Goal: Task Accomplishment & Management: Use online tool/utility

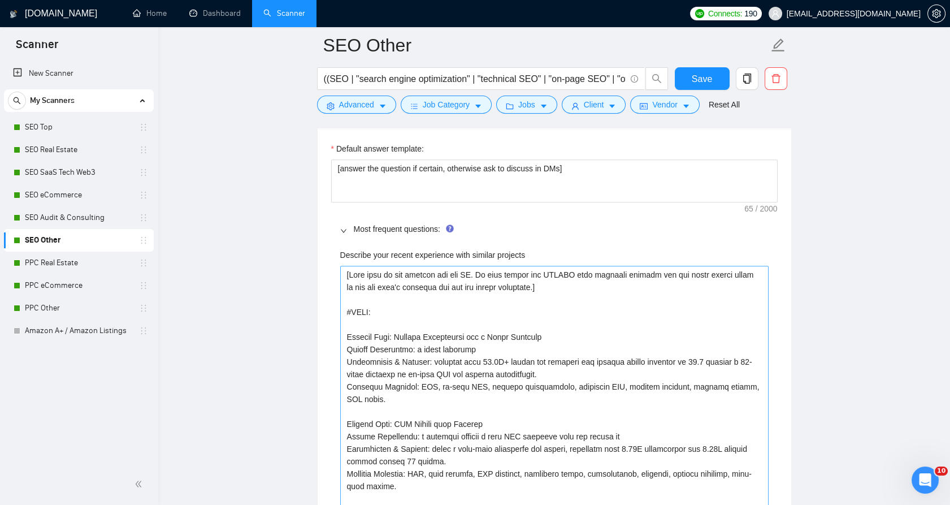
click at [526, 327] on projects "Describe your recent experience with similar projects" at bounding box center [554, 418] width 428 height 304
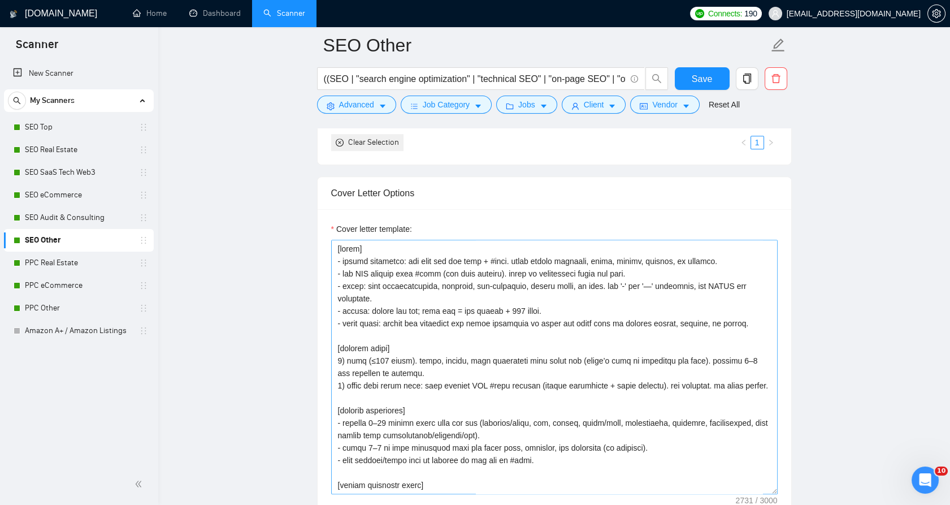
scroll to position [1256, 0]
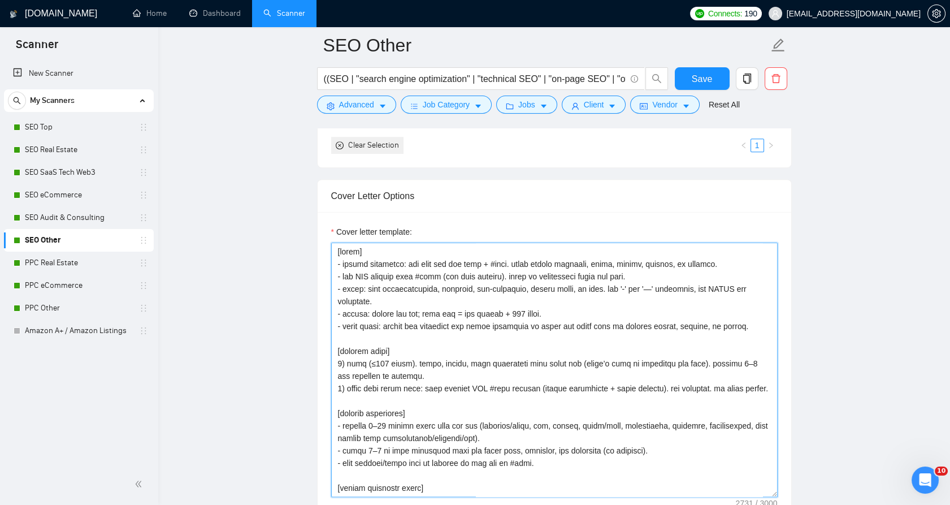
click at [474, 340] on textarea "Cover letter template:" at bounding box center [554, 369] width 446 height 254
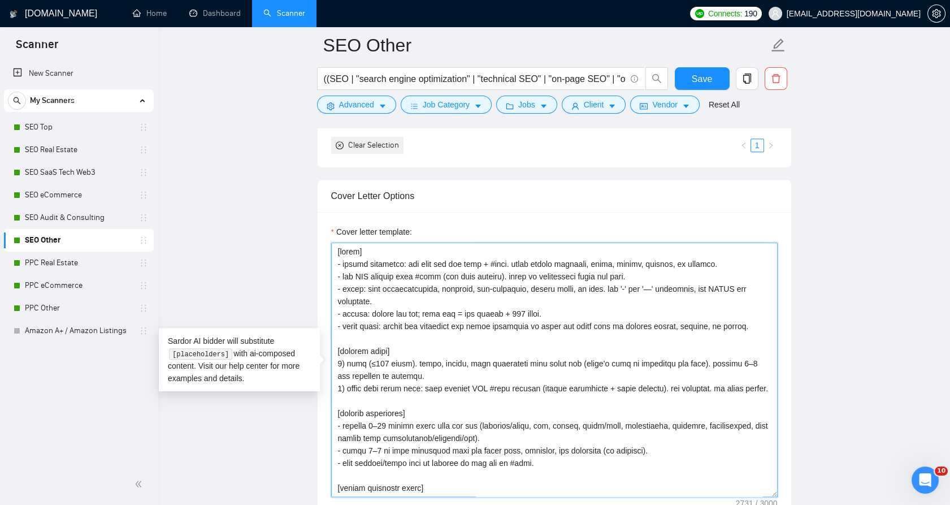
click at [457, 331] on textarea "Cover letter template:" at bounding box center [554, 369] width 446 height 254
paste textarea "lo ips dolors ametcons, adipi, elitse, doeiusm, te incidid. - utlab: etdol-magn…"
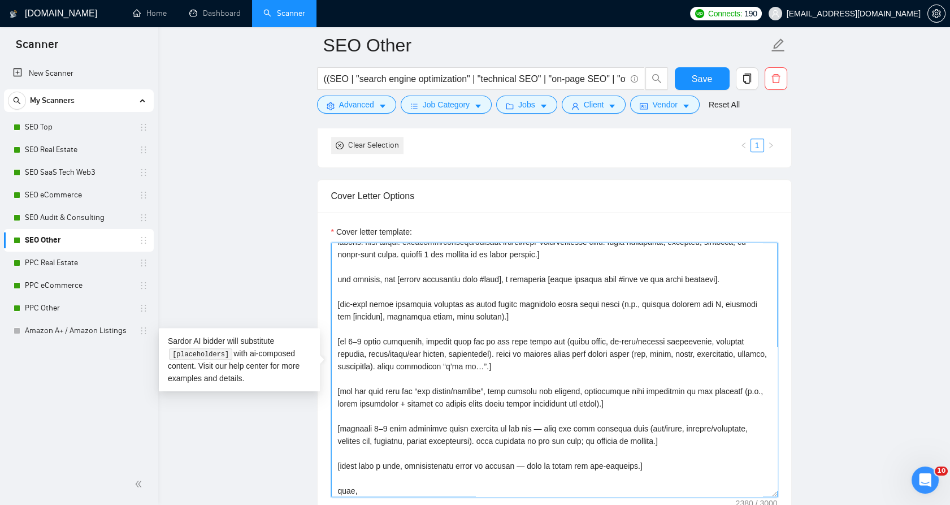
scroll to position [145, 0]
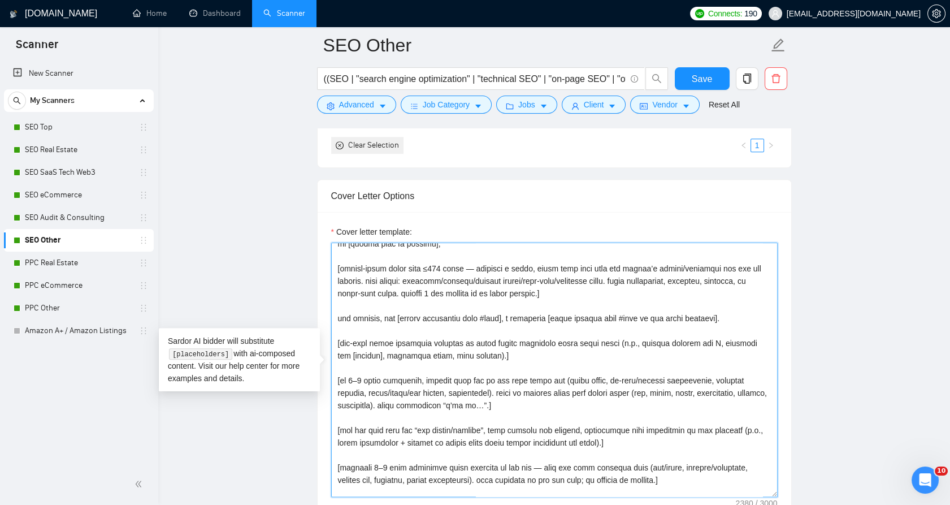
click at [397, 331] on textarea "Cover letter template:" at bounding box center [554, 369] width 446 height 254
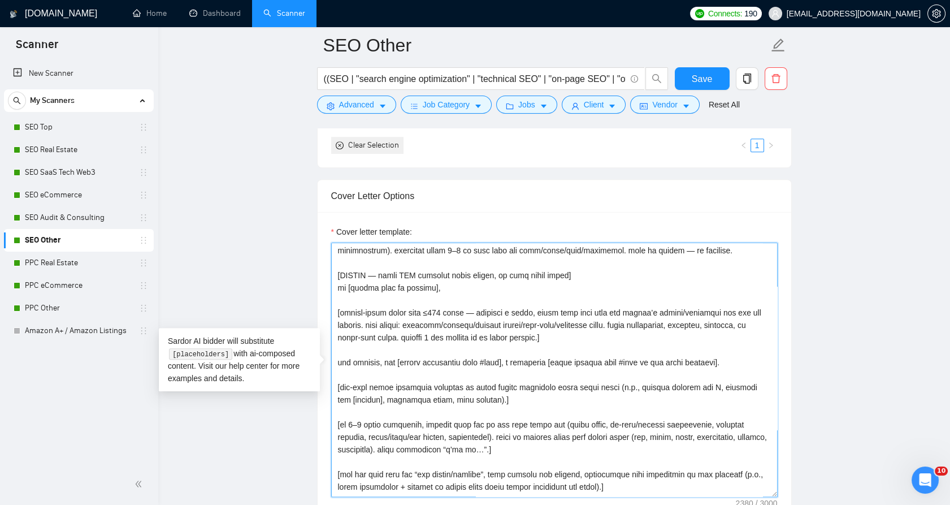
scroll to position [82, 0]
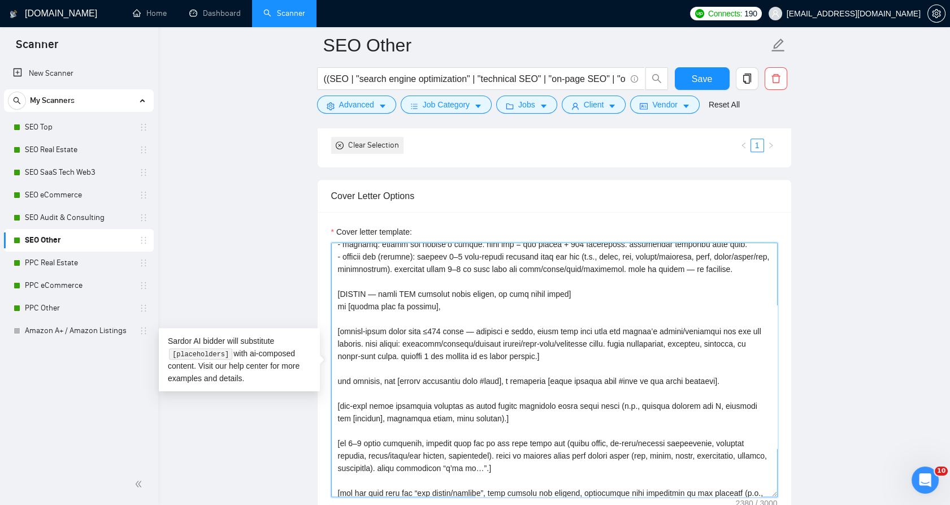
drag, startPoint x: 640, startPoint y: 375, endPoint x: 323, endPoint y: 305, distance: 325.2
click at [323, 305] on div "Cover letter template:" at bounding box center [555, 368] width 474 height 312
click at [392, 324] on textarea "Cover letter template:" at bounding box center [554, 369] width 446 height 254
click at [574, 373] on textarea "Cover letter template:" at bounding box center [554, 369] width 446 height 254
click at [579, 369] on textarea "Cover letter template:" at bounding box center [554, 369] width 446 height 254
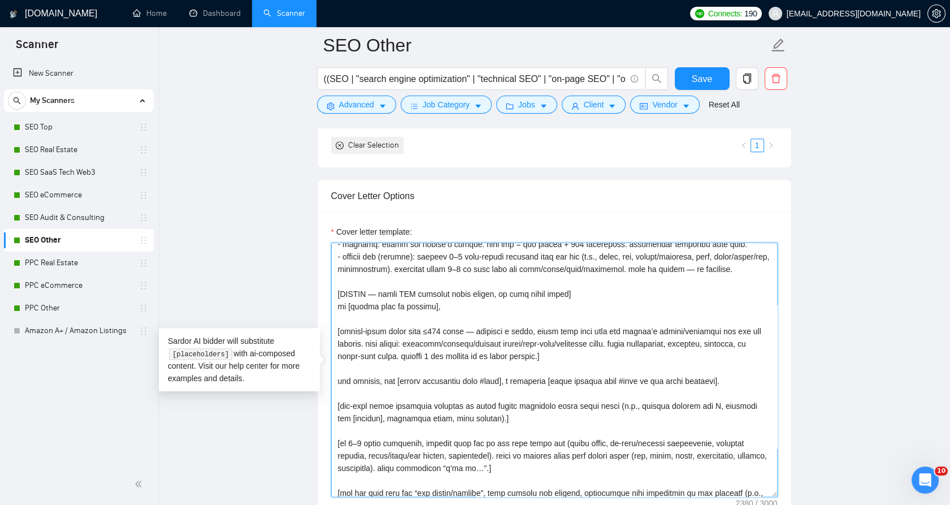
click at [452, 368] on textarea "Cover letter template:" at bounding box center [554, 369] width 446 height 254
click at [491, 366] on textarea "Cover letter template:" at bounding box center [554, 369] width 446 height 254
click at [556, 366] on textarea "Cover letter template:" at bounding box center [554, 369] width 446 height 254
click at [421, 366] on textarea "Cover letter template:" at bounding box center [554, 369] width 446 height 254
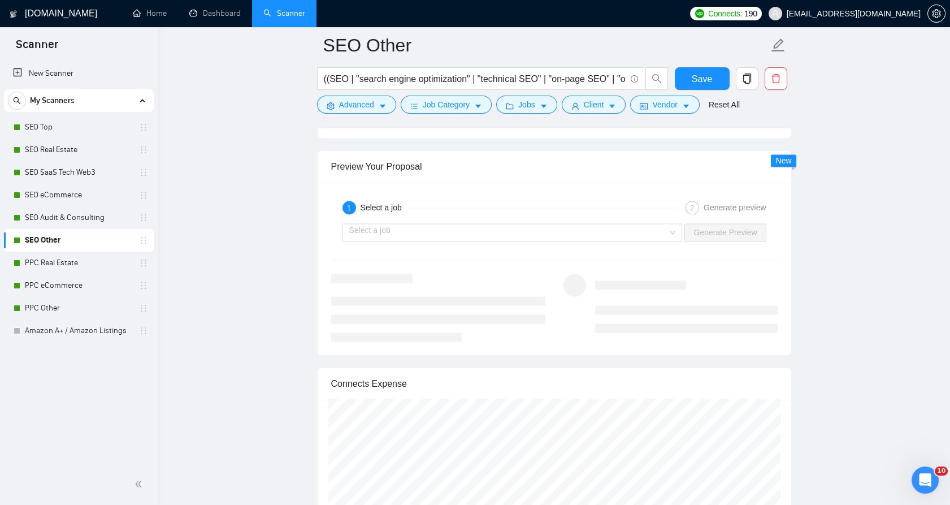
scroll to position [3092, 0]
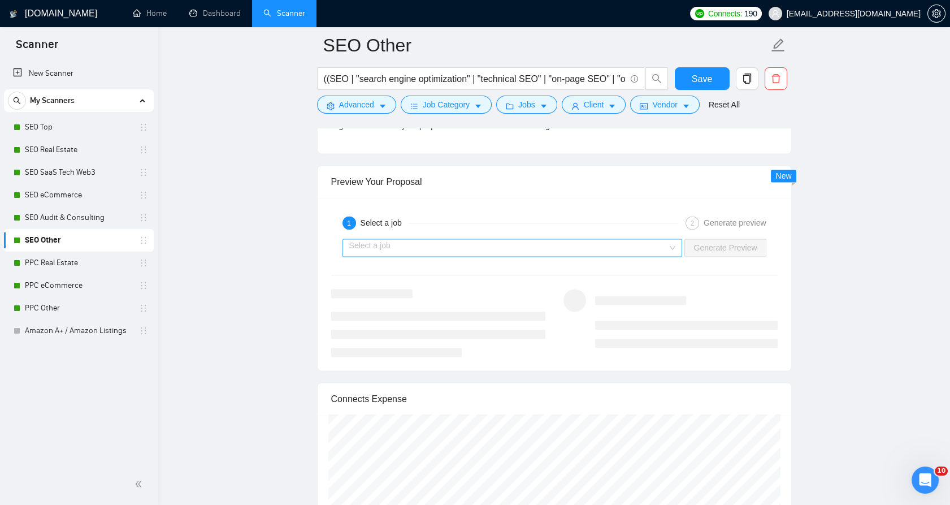
click at [543, 246] on input "search" at bounding box center [508, 247] width 319 height 17
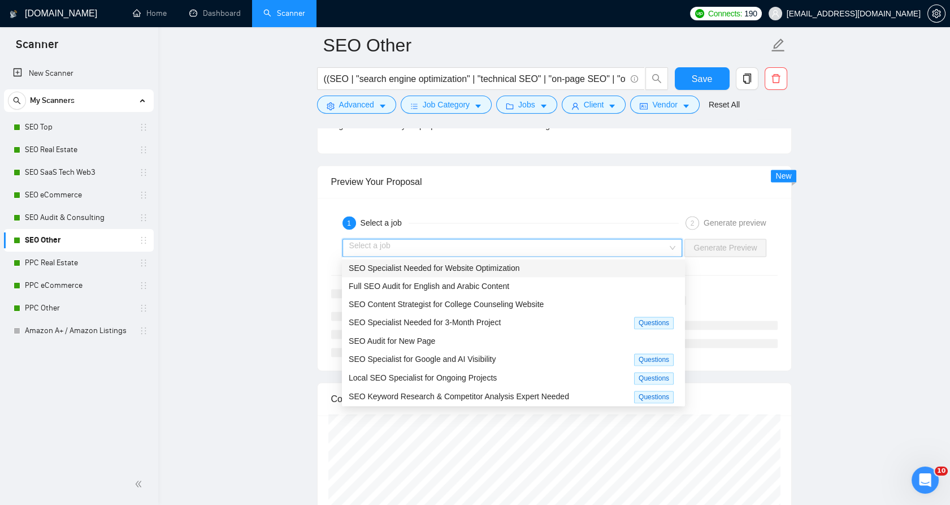
click at [511, 272] on div "SEO Specialist Needed for Website Optimization" at bounding box center [513, 268] width 329 height 12
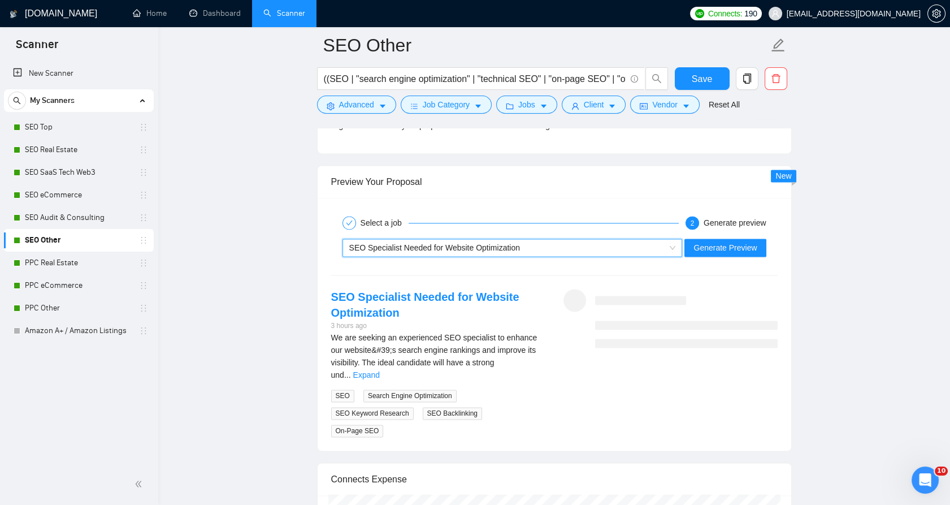
click at [735, 256] on div "~021972919387013988688 SEO Specialist Needed for Website Optimization Generate …" at bounding box center [554, 247] width 449 height 27
click at [733, 249] on span "Generate Preview" at bounding box center [724, 247] width 63 height 12
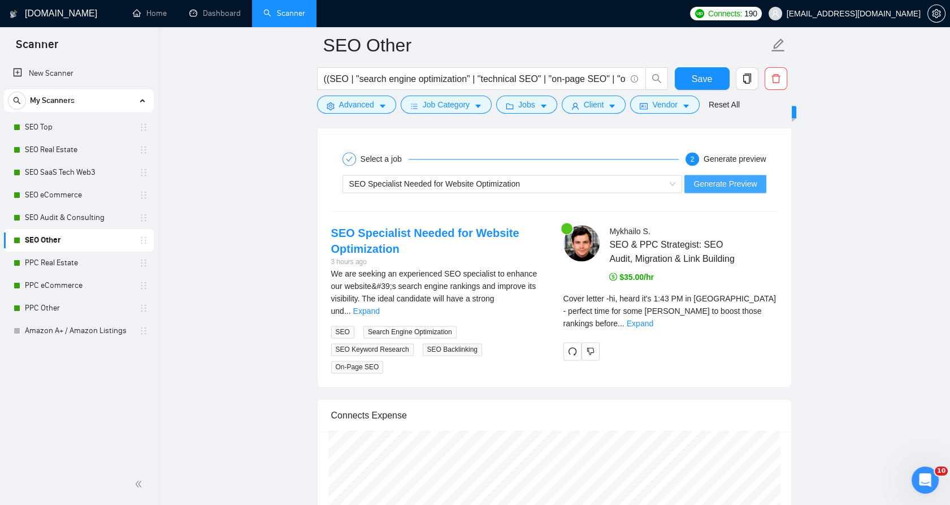
scroll to position [3155, 0]
click at [653, 319] on link "Expand" at bounding box center [640, 323] width 27 height 9
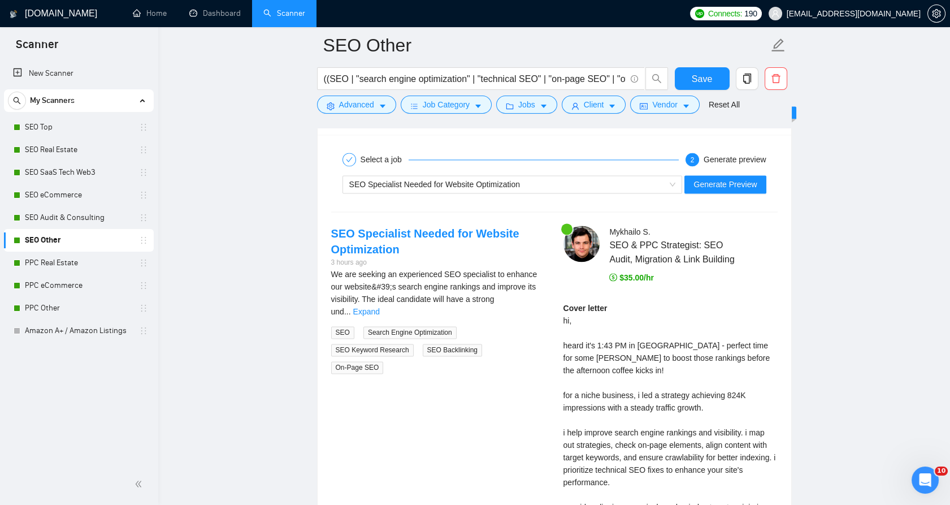
click at [380, 307] on link "Expand" at bounding box center [366, 311] width 27 height 9
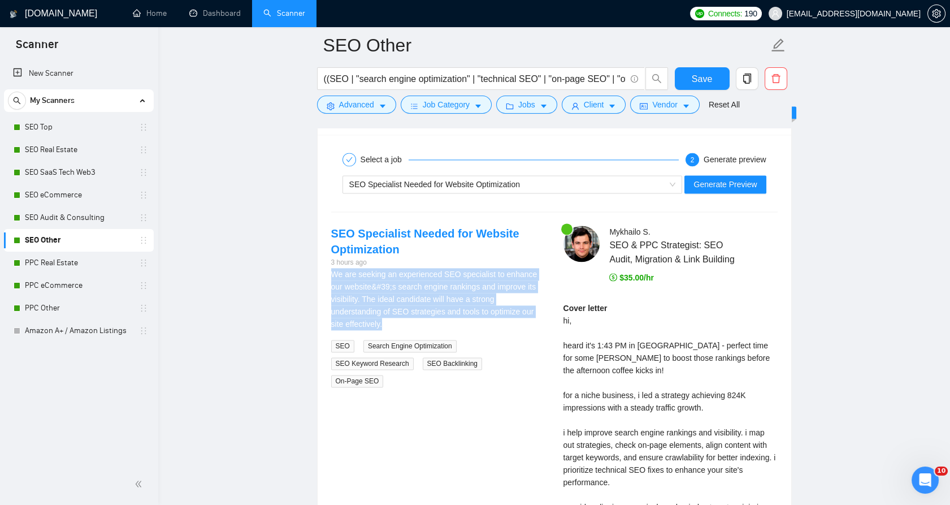
drag, startPoint x: 387, startPoint y: 312, endPoint x: 321, endPoint y: 265, distance: 81.4
click at [322, 265] on div "SEO Specialist Needed for Website Optimization 3 hours ago We are seeking an ex…" at bounding box center [438, 306] width 232 height 162
drag, startPoint x: 321, startPoint y: 265, endPoint x: 435, endPoint y: 303, distance: 120.3
click at [435, 303] on div "We are seeking an experienced SEO specialist to enhance our website&#39;s searc…" at bounding box center [438, 299] width 214 height 62
click at [438, 307] on div "We are seeking an experienced SEO specialist to enhance our website&#39;s searc…" at bounding box center [438, 299] width 214 height 62
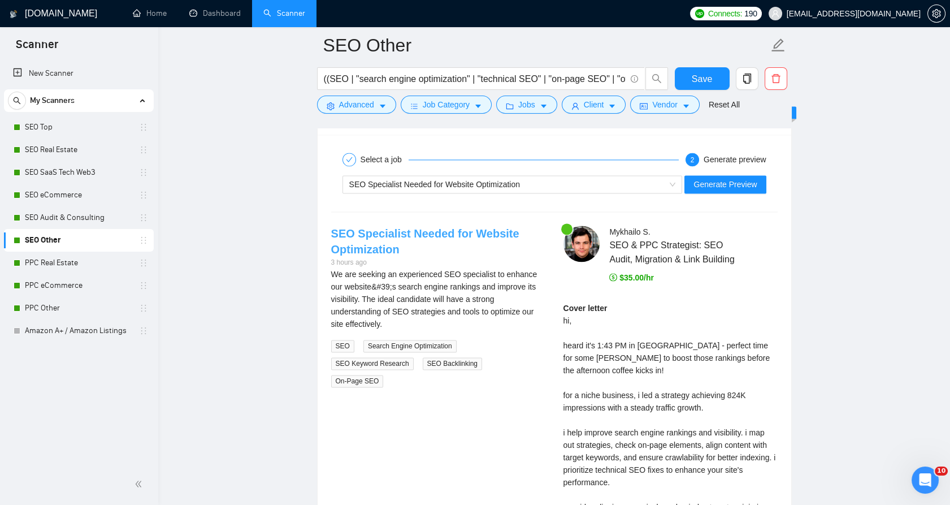
click at [412, 231] on link "SEO Specialist Needed for Website Optimization" at bounding box center [425, 241] width 188 height 28
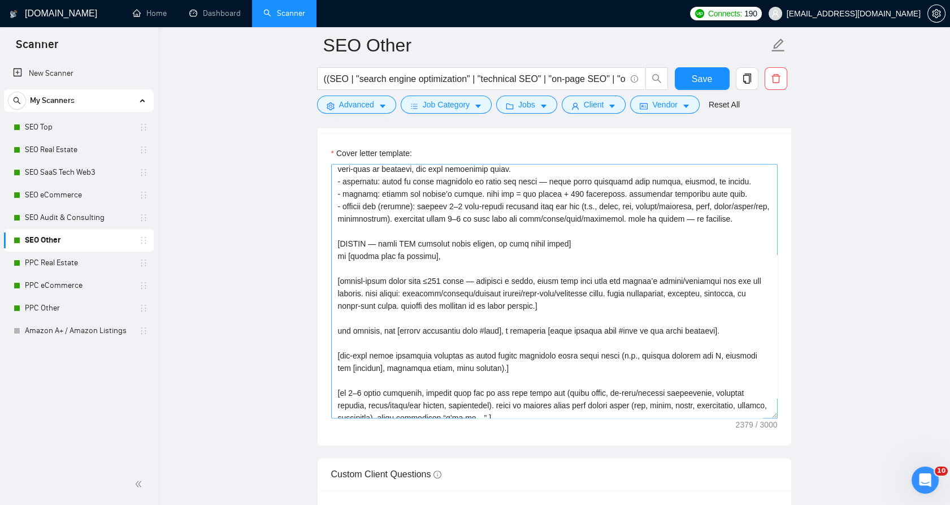
scroll to position [23, 0]
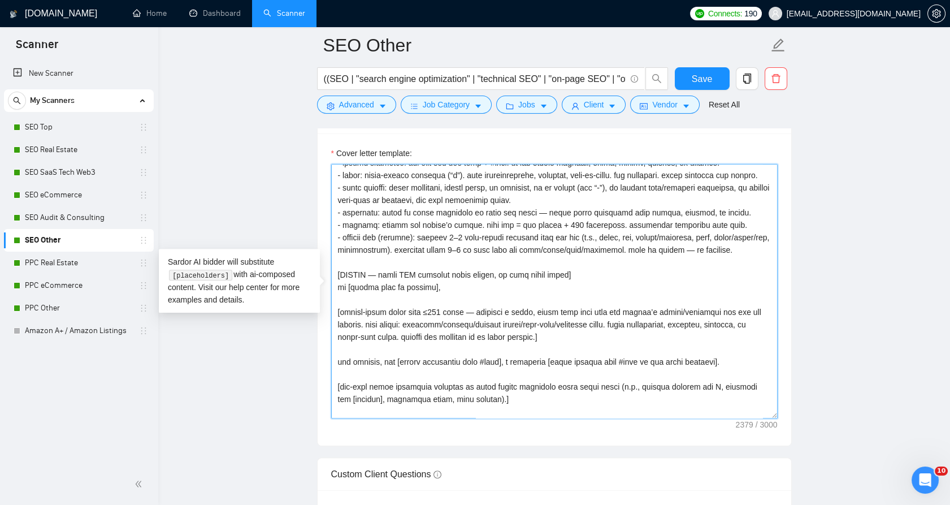
drag, startPoint x: 570, startPoint y: 343, endPoint x: 325, endPoint y: 316, distance: 245.5
click at [325, 316] on div "Cover letter template:" at bounding box center [555, 289] width 474 height 312
click at [357, 324] on textarea "Cover letter template:" at bounding box center [554, 291] width 446 height 254
click at [585, 350] on textarea "Cover letter template:" at bounding box center [554, 291] width 446 height 254
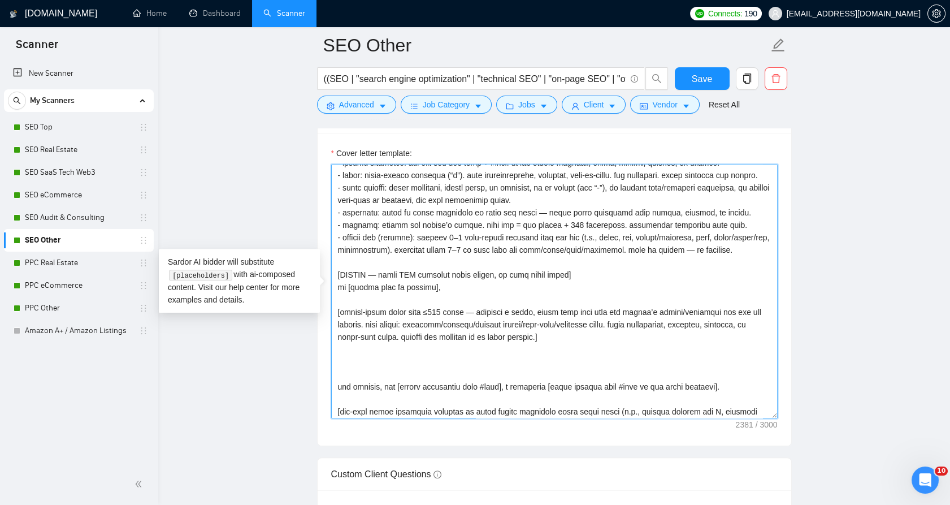
paste textarea
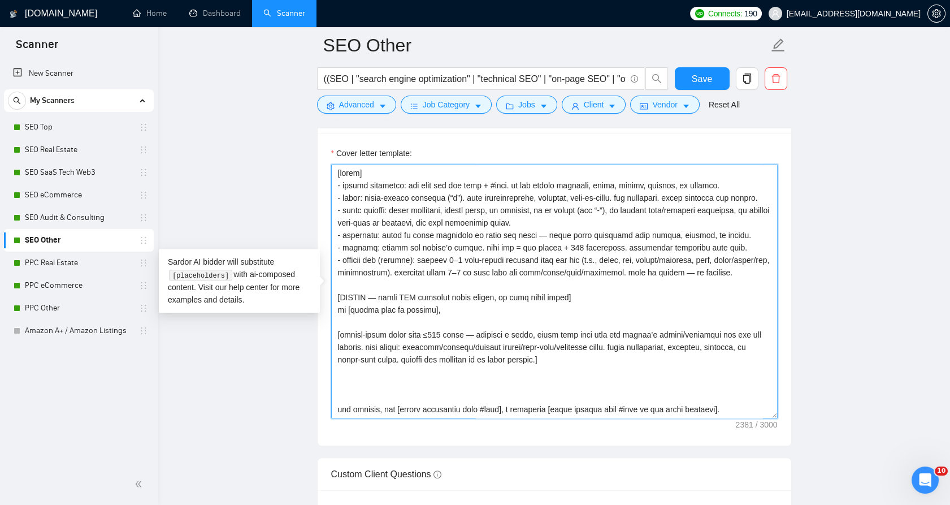
scroll to position [63, 0]
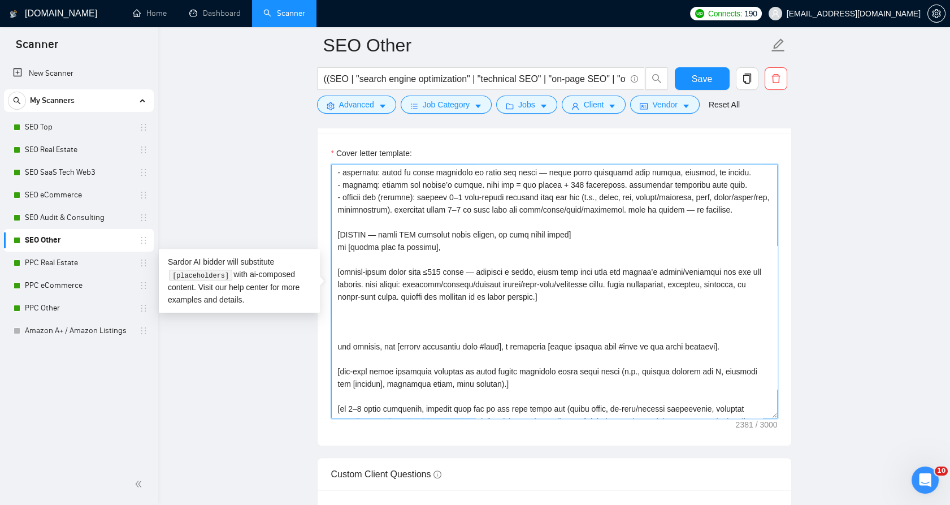
click at [389, 335] on textarea "Cover letter template:" at bounding box center [554, 291] width 446 height 254
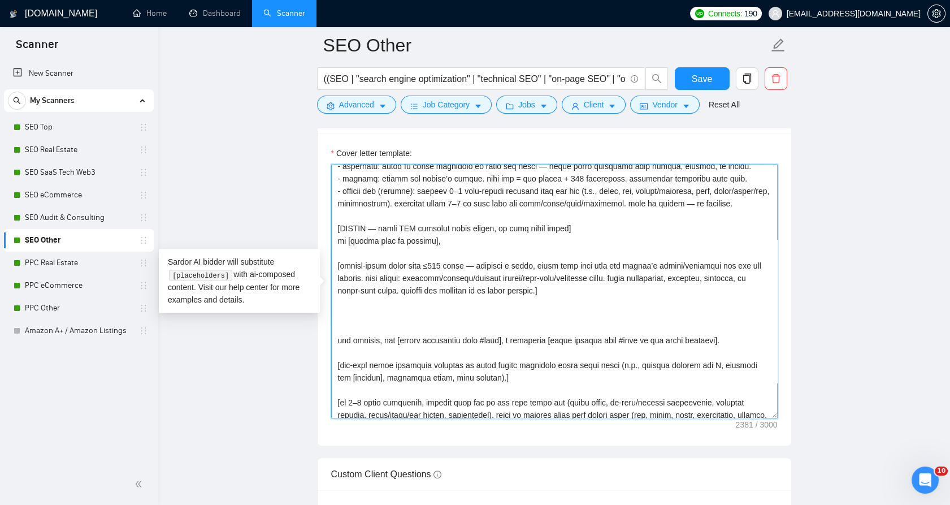
scroll to position [47, 0]
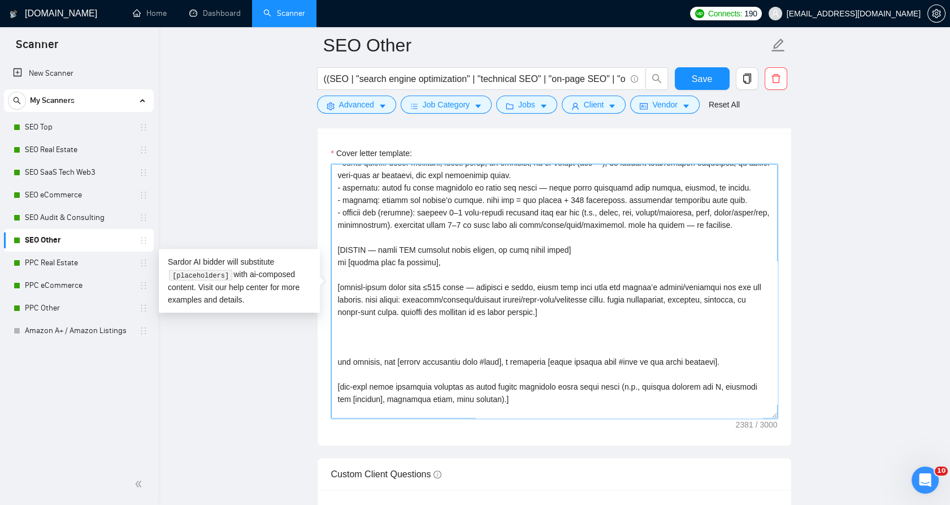
click at [402, 346] on textarea "Cover letter template:" at bounding box center [554, 291] width 446 height 254
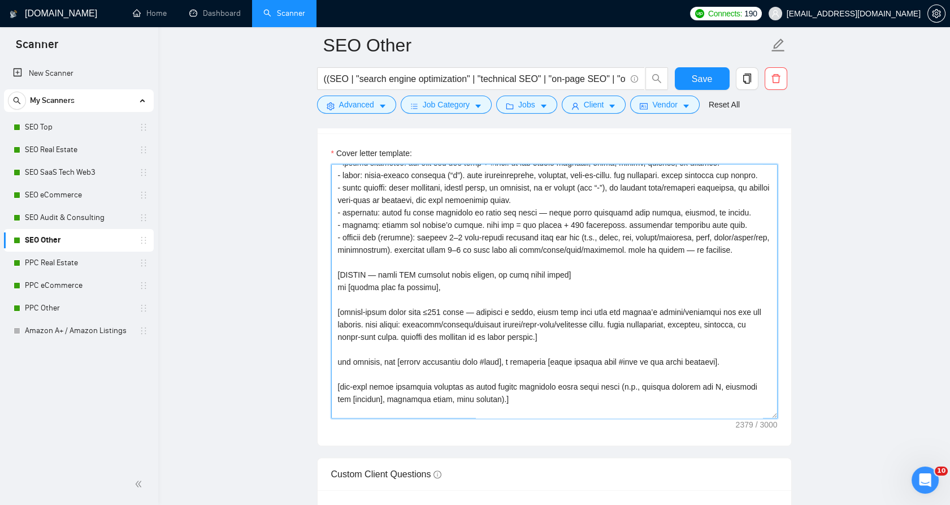
scroll to position [63, 0]
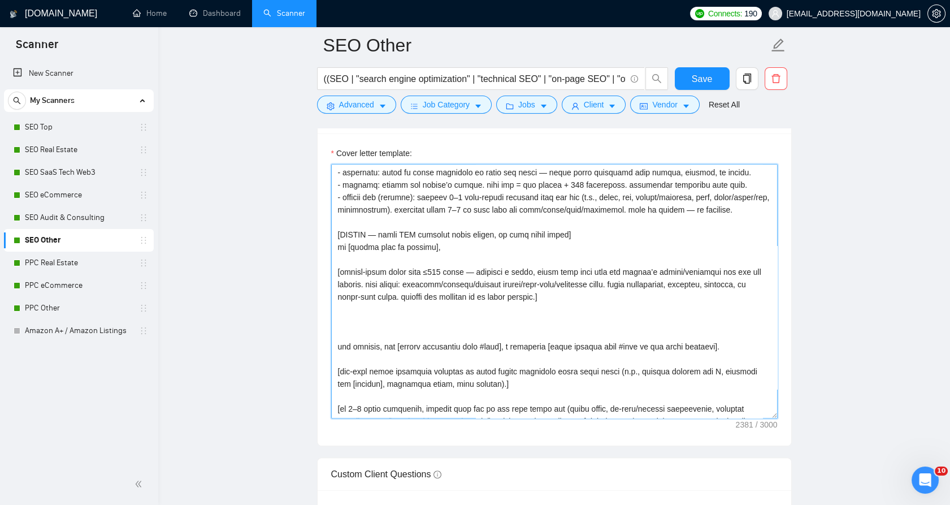
paste textarea
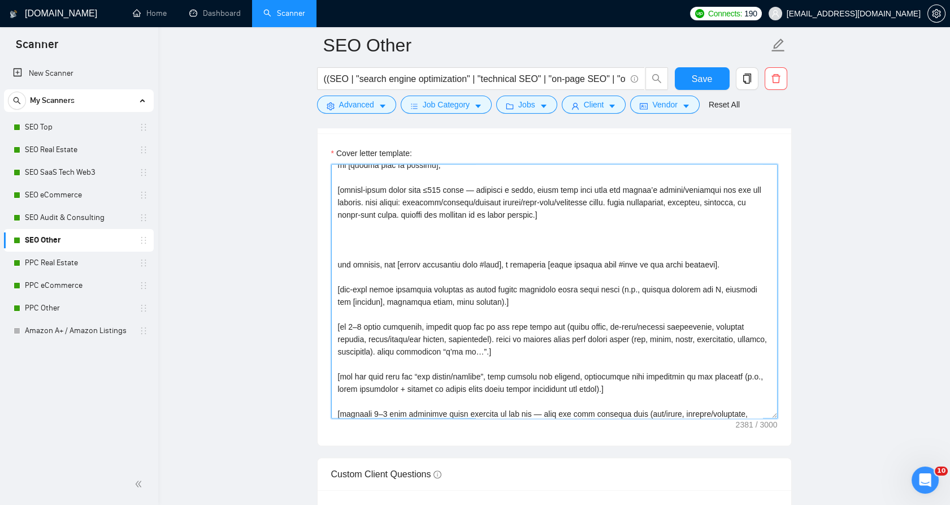
scroll to position [107, 0]
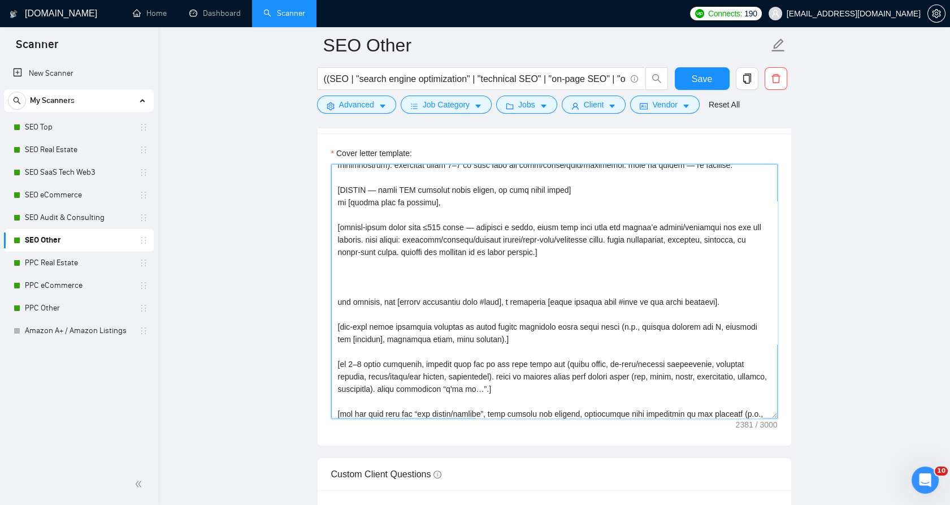
click at [409, 286] on textarea "Cover letter template:" at bounding box center [554, 291] width 446 height 254
paste textarea
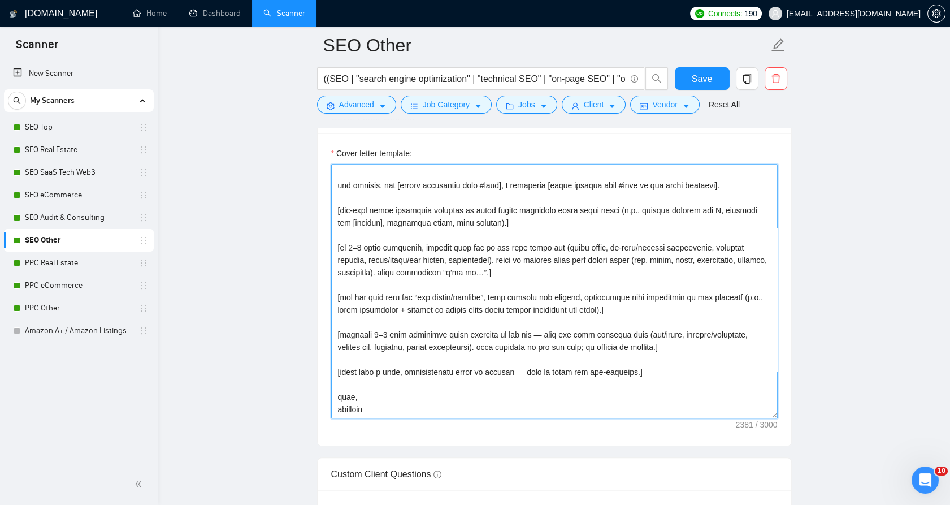
paste textarea "[HOOK ENGINE — generate a fresh, locale-aware joke ≤200 chars] goal: write one …"
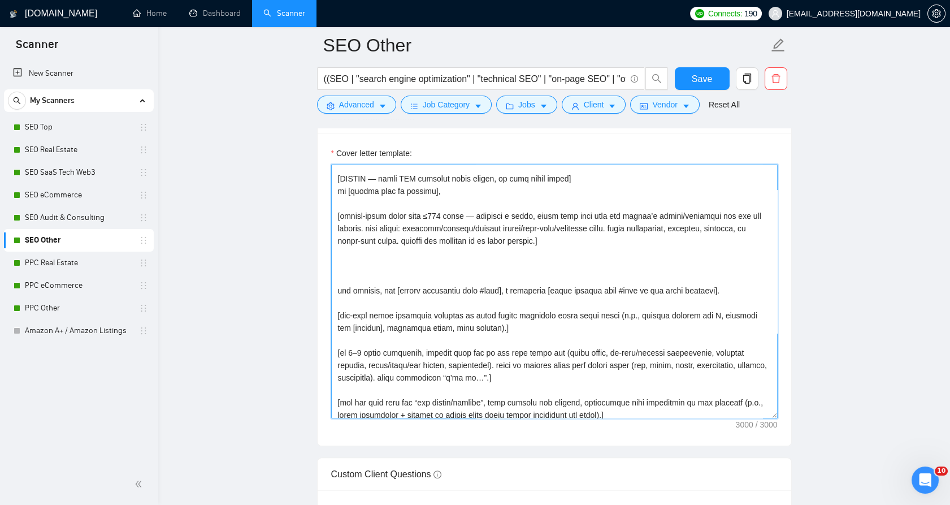
scroll to position [361, 0]
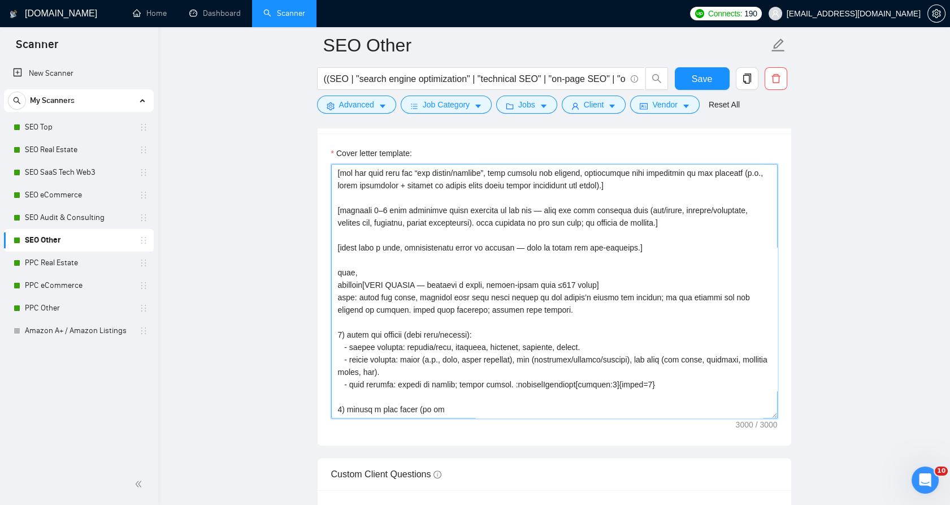
click at [369, 285] on textarea "Cover letter template:" at bounding box center [554, 291] width 446 height 254
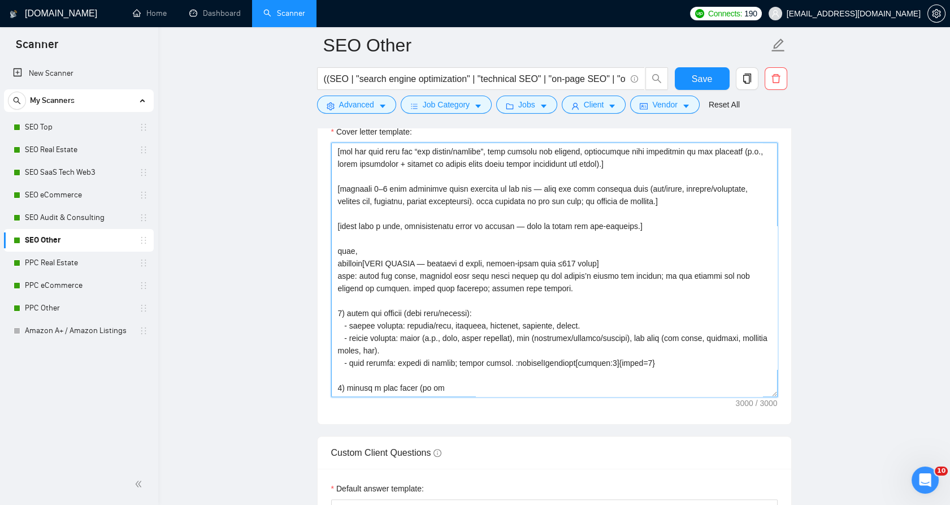
scroll to position [1334, 0]
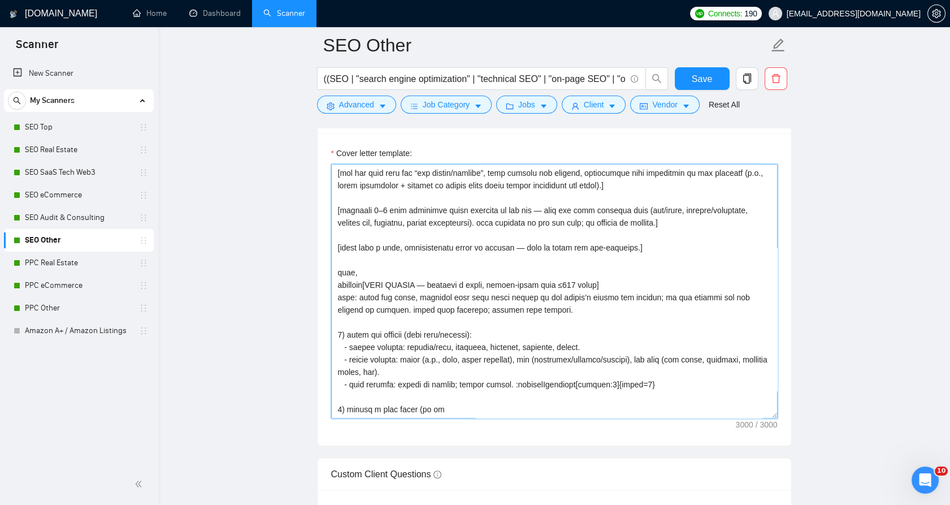
drag, startPoint x: 472, startPoint y: 407, endPoint x: 370, endPoint y: 281, distance: 162.7
click at [370, 281] on textarea "Cover letter template:" at bounding box center [554, 291] width 446 height 254
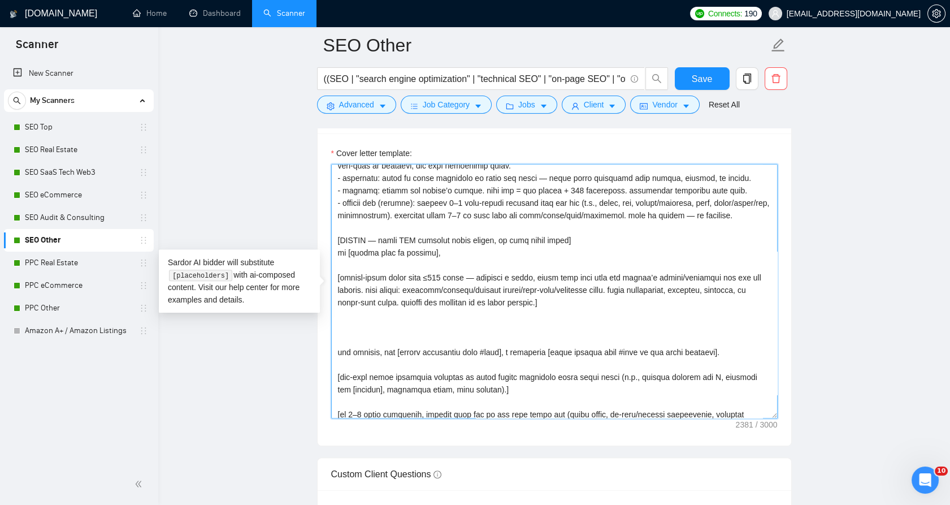
scroll to position [47, 0]
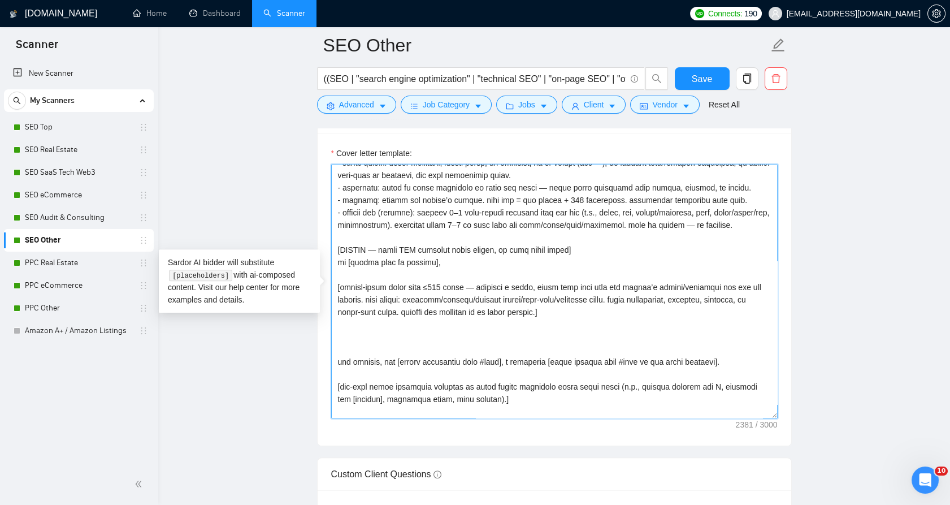
click at [450, 351] on textarea "Cover letter template:" at bounding box center [554, 291] width 446 height 254
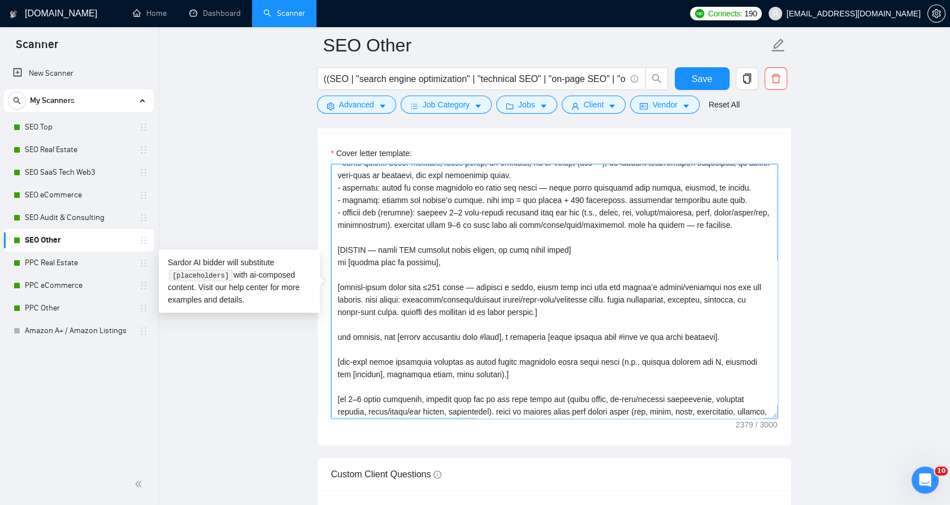
drag, startPoint x: 600, startPoint y: 322, endPoint x: 322, endPoint y: 289, distance: 279.9
click at [365, 296] on textarea "Cover letter template:" at bounding box center [554, 291] width 446 height 254
click at [538, 325] on textarea "Cover letter template:" at bounding box center [554, 291] width 446 height 254
drag, startPoint x: 538, startPoint y: 325, endPoint x: 497, endPoint y: 312, distance: 42.7
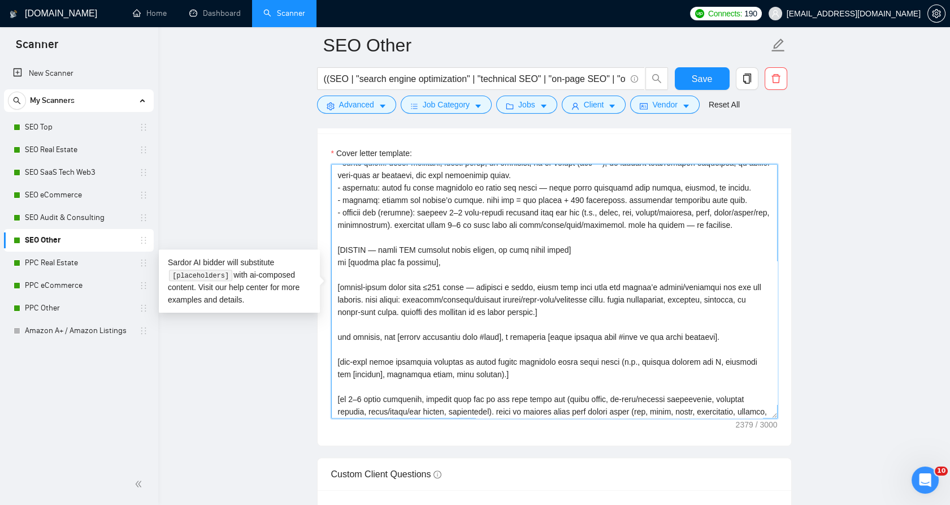
click at [497, 312] on textarea "Cover letter template:" at bounding box center [554, 291] width 446 height 254
click at [511, 319] on textarea "Cover letter template:" at bounding box center [554, 291] width 446 height 254
click at [550, 294] on textarea "Cover letter template:" at bounding box center [554, 291] width 446 height 254
click at [577, 297] on textarea "Cover letter template:" at bounding box center [554, 291] width 446 height 254
click at [582, 296] on textarea "Cover letter template:" at bounding box center [554, 291] width 446 height 254
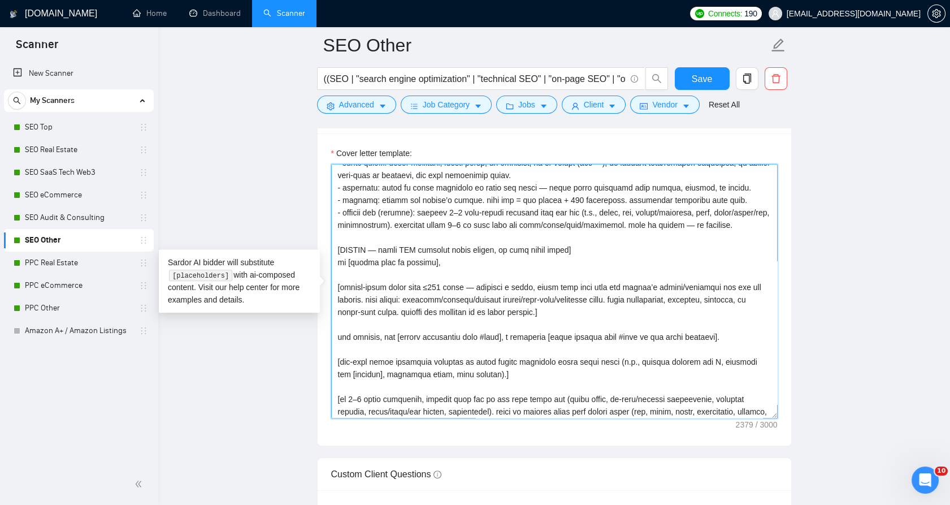
drag, startPoint x: 582, startPoint y: 296, endPoint x: 354, endPoint y: 303, distance: 227.9
click at [354, 303] on textarea "Cover letter template:" at bounding box center [554, 291] width 446 height 254
click at [371, 312] on textarea "Cover letter template:" at bounding box center [554, 291] width 446 height 254
click at [380, 311] on textarea "Cover letter template:" at bounding box center [554, 291] width 446 height 254
drag, startPoint x: 380, startPoint y: 311, endPoint x: 620, endPoint y: 303, distance: 240.3
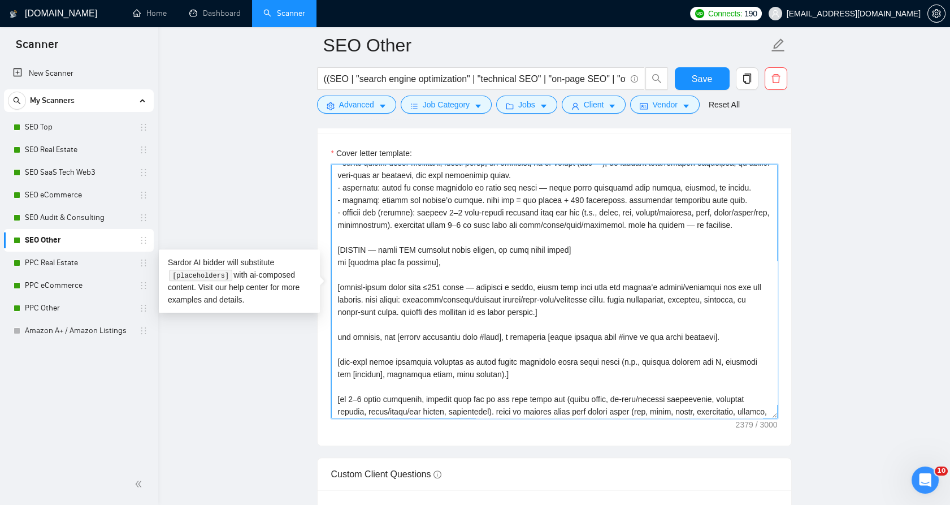
click at [620, 303] on textarea "Cover letter template:" at bounding box center [554, 291] width 446 height 254
click at [383, 314] on textarea "Cover letter template:" at bounding box center [554, 291] width 446 height 254
click at [375, 312] on textarea "Cover letter template:" at bounding box center [554, 291] width 446 height 254
click at [371, 309] on textarea "Cover letter template:" at bounding box center [554, 291] width 446 height 254
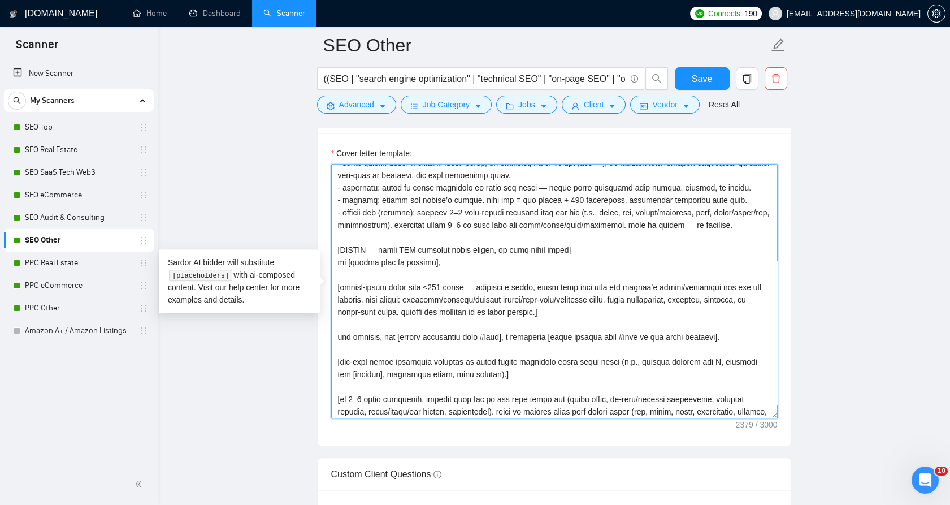
click at [371, 309] on textarea "Cover letter template:" at bounding box center [554, 291] width 446 height 254
drag, startPoint x: 371, startPoint y: 309, endPoint x: 625, endPoint y: 307, distance: 254.3
click at [625, 307] on textarea "Cover letter template:" at bounding box center [554, 291] width 446 height 254
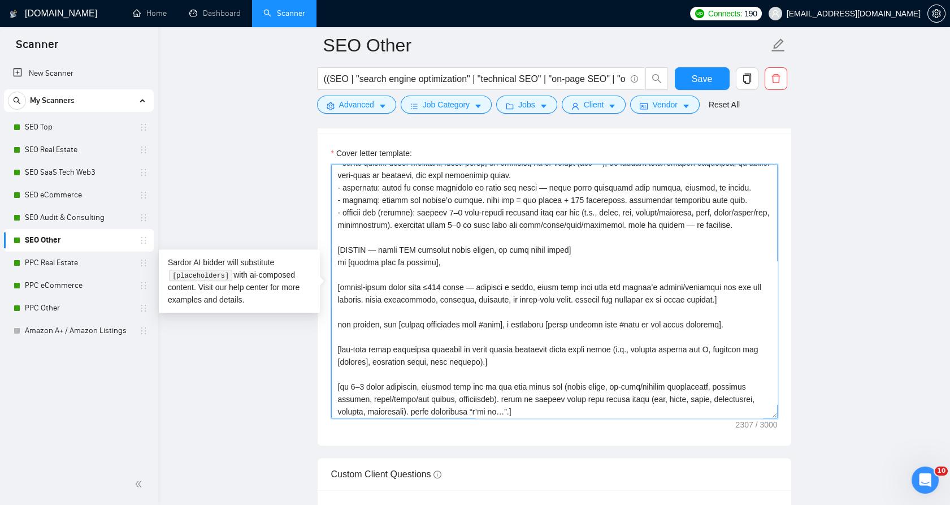
click at [670, 295] on textarea "Cover letter template:" at bounding box center [554, 291] width 446 height 254
drag, startPoint x: 715, startPoint y: 312, endPoint x: 590, endPoint y: 299, distance: 125.5
click at [709, 311] on textarea "Cover letter template:" at bounding box center [554, 291] width 446 height 254
click at [479, 297] on textarea "Cover letter template:" at bounding box center [554, 291] width 446 height 254
click at [470, 327] on textarea "Cover letter template:" at bounding box center [554, 291] width 446 height 254
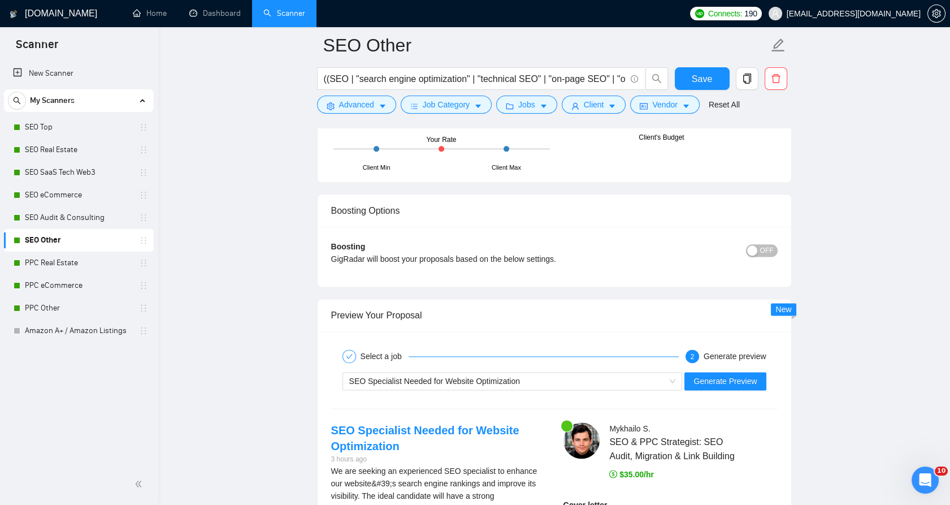
scroll to position [3092, 0]
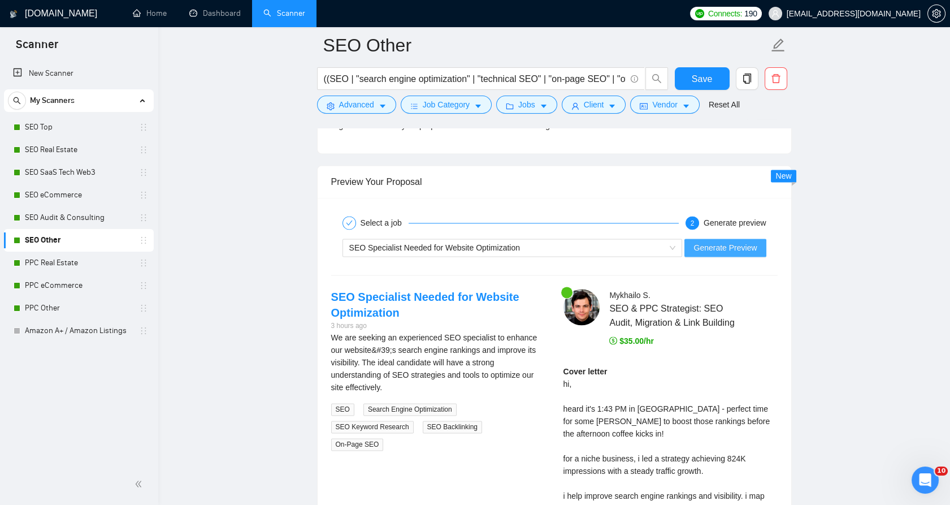
click at [718, 246] on span "Generate Preview" at bounding box center [724, 247] width 63 height 12
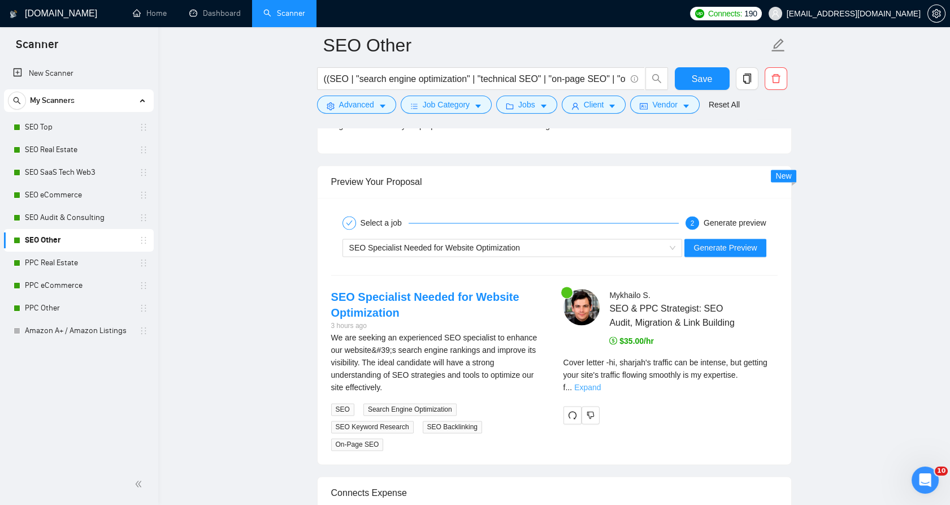
click at [601, 383] on link "Expand" at bounding box center [587, 387] width 27 height 9
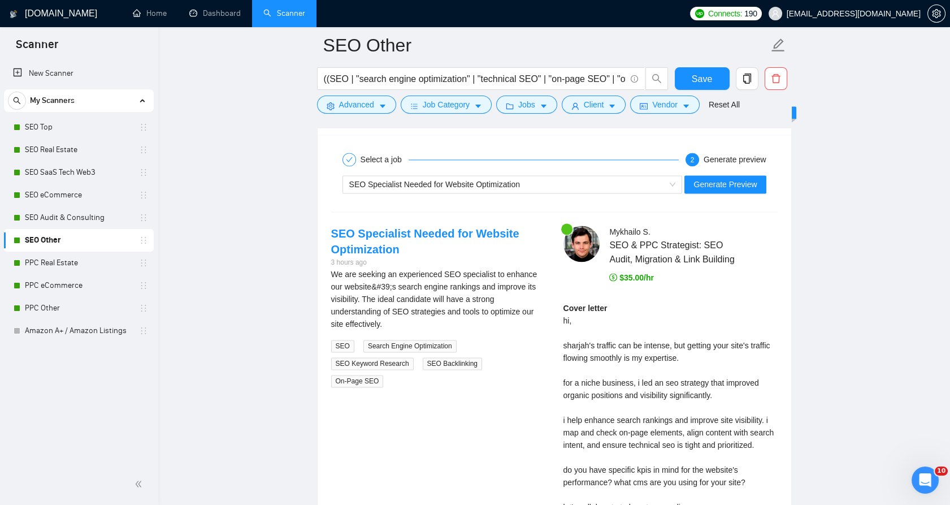
scroll to position [3218, 0]
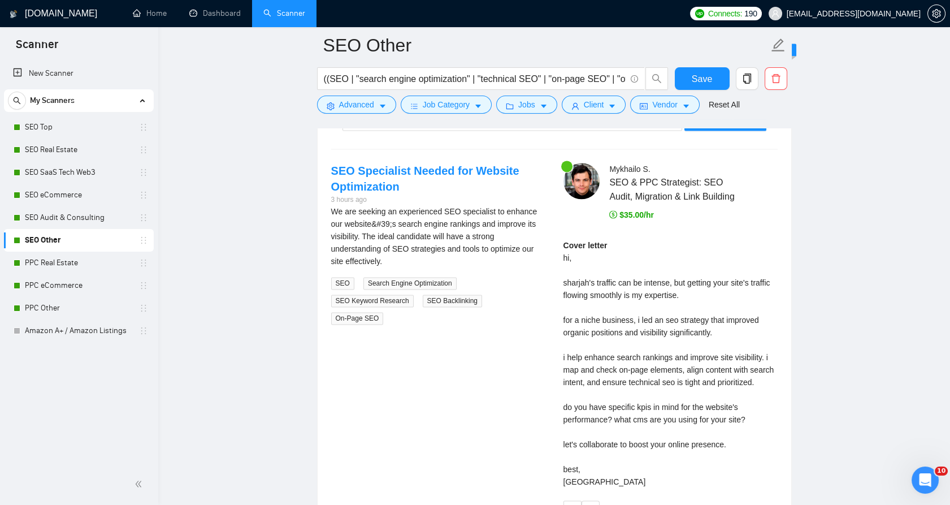
click at [606, 442] on div "Cover letter hi, sharjah's traffic can be intense, but getting your site's traf…" at bounding box center [670, 363] width 214 height 249
drag, startPoint x: 606, startPoint y: 442, endPoint x: 619, endPoint y: 443, distance: 13.6
click at [619, 443] on div "Cover letter hi, sharjah's traffic can be intense, but getting your site's traf…" at bounding box center [670, 363] width 214 height 249
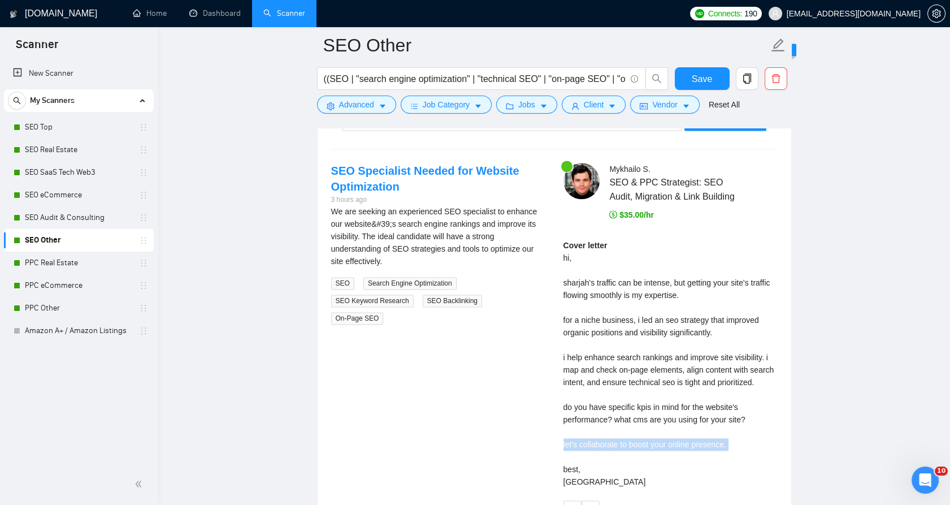
click at [641, 449] on div "Cover letter hi, sharjah's traffic can be intense, but getting your site's traf…" at bounding box center [670, 363] width 214 height 249
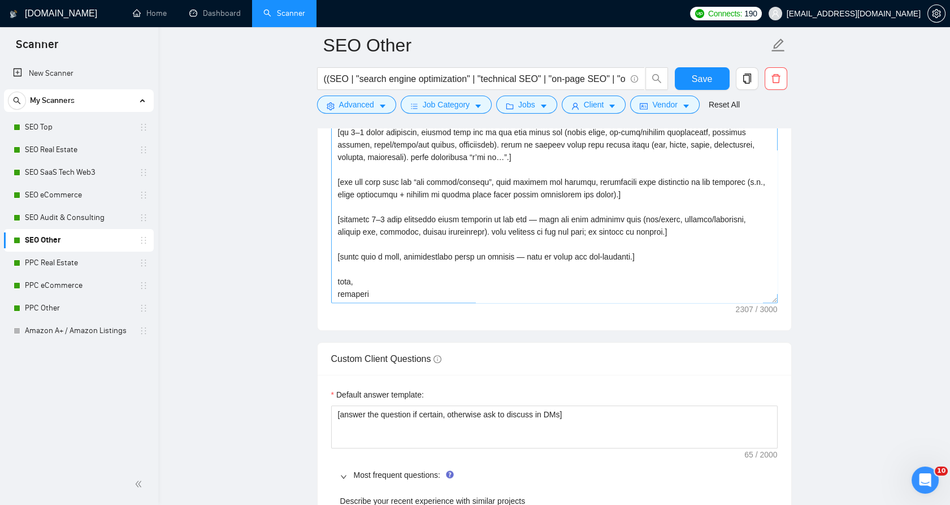
scroll to position [1397, 0]
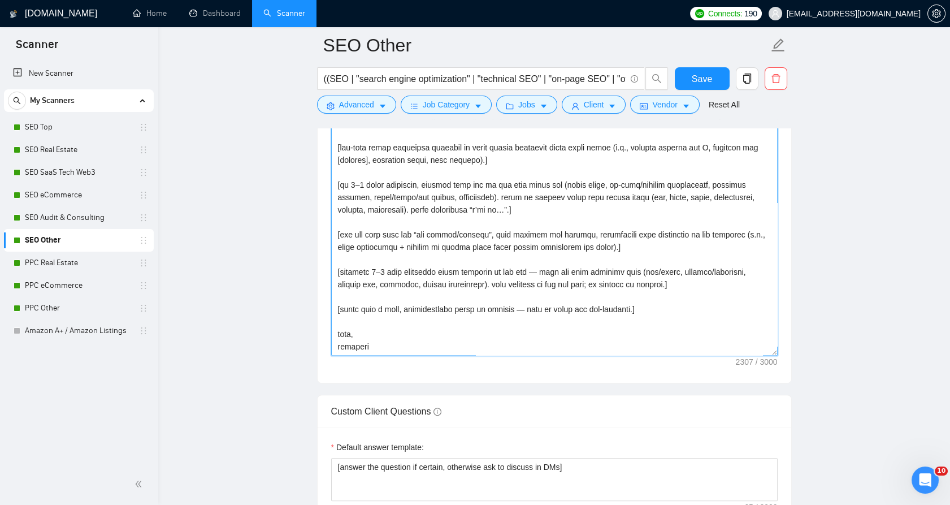
click at [426, 307] on textarea "Cover letter template:" at bounding box center [554, 228] width 446 height 254
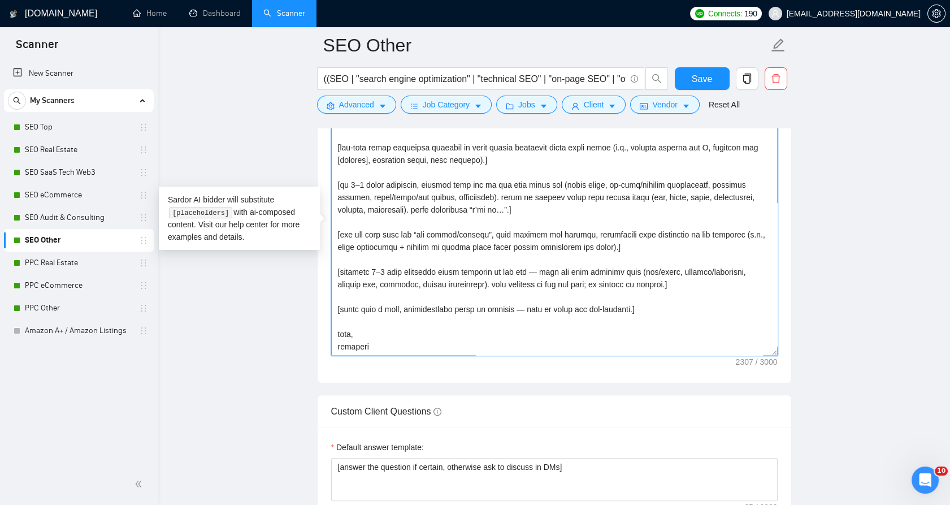
click at [426, 307] on textarea "Cover letter template:" at bounding box center [554, 228] width 446 height 254
click at [515, 307] on textarea "Cover letter template:" at bounding box center [554, 228] width 446 height 254
click at [589, 311] on textarea "Cover letter template:" at bounding box center [554, 228] width 446 height 254
click at [615, 314] on textarea "Cover letter template:" at bounding box center [554, 228] width 446 height 254
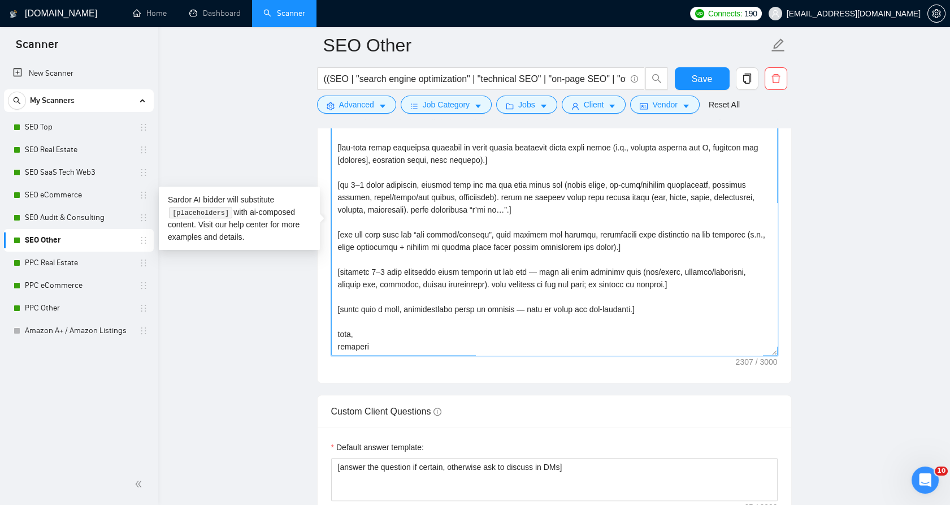
click at [587, 307] on textarea "Cover letter template:" at bounding box center [554, 228] width 446 height 254
click at [615, 306] on textarea "Cover letter template:" at bounding box center [554, 228] width 446 height 254
click at [381, 267] on textarea "Cover letter template:" at bounding box center [554, 228] width 446 height 254
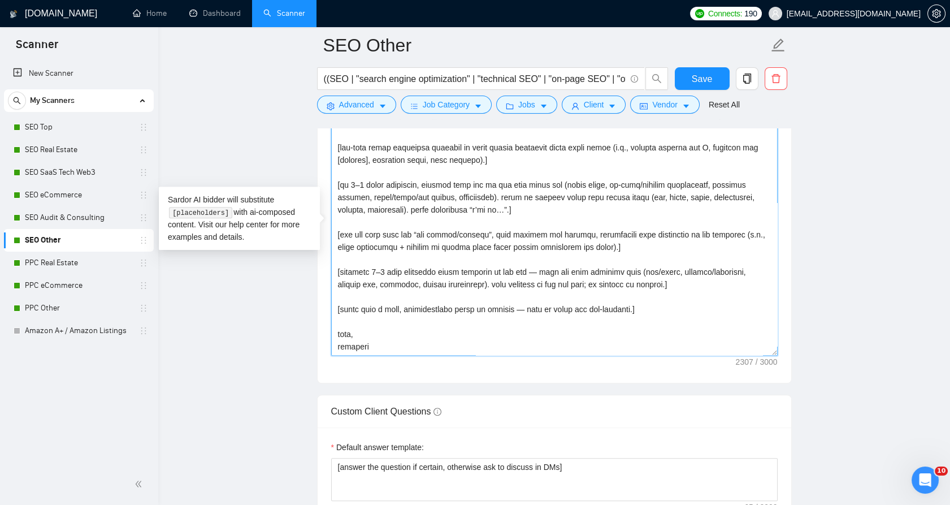
click at [384, 267] on textarea "Cover letter template:" at bounding box center [554, 228] width 446 height 254
click at [432, 266] on textarea "Cover letter template:" at bounding box center [554, 228] width 446 height 254
click at [525, 271] on textarea "Cover letter template:" at bounding box center [554, 228] width 446 height 254
click at [518, 311] on textarea "Cover letter template:" at bounding box center [554, 228] width 446 height 254
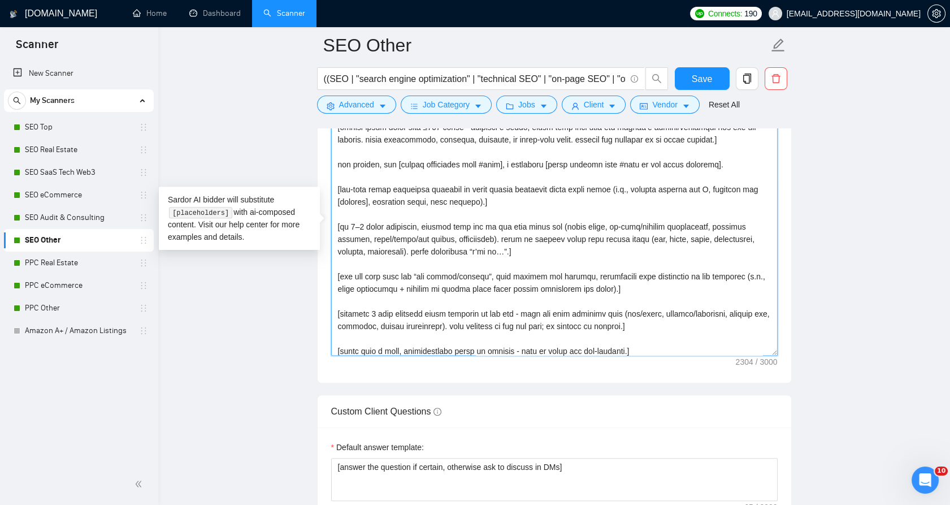
scroll to position [199, 0]
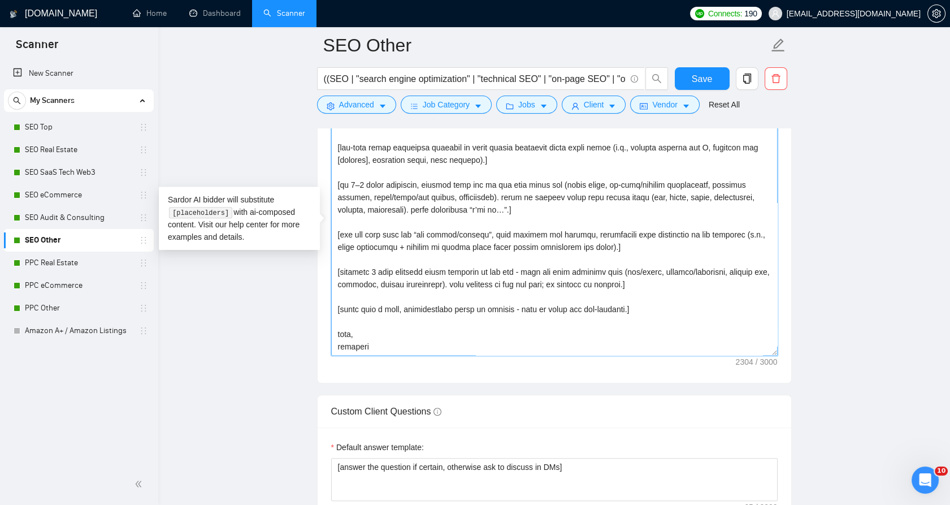
drag, startPoint x: 658, startPoint y: 306, endPoint x: 299, endPoint y: 296, distance: 359.5
paste textarea "[Conclude with a very casual, low-pressure call to action. The tone should be c…"
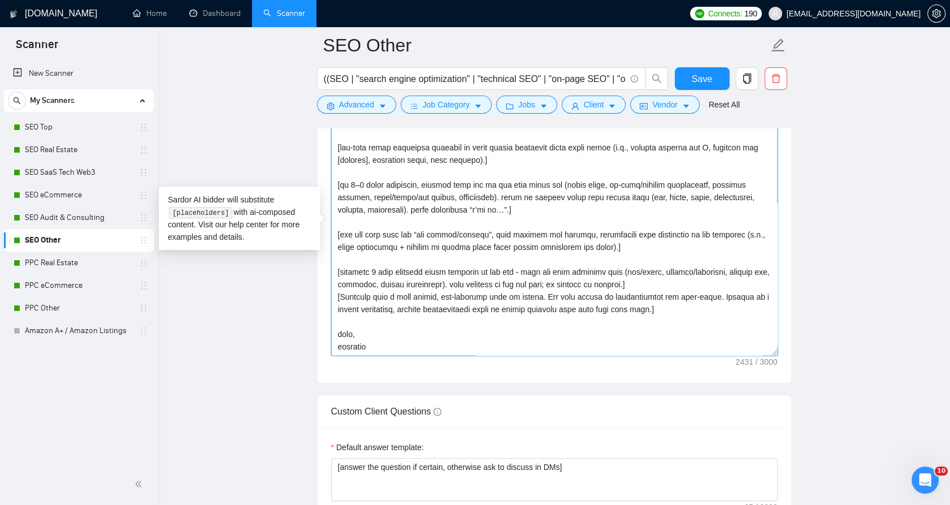
click at [652, 281] on textarea "Cover letter template:" at bounding box center [554, 228] width 446 height 254
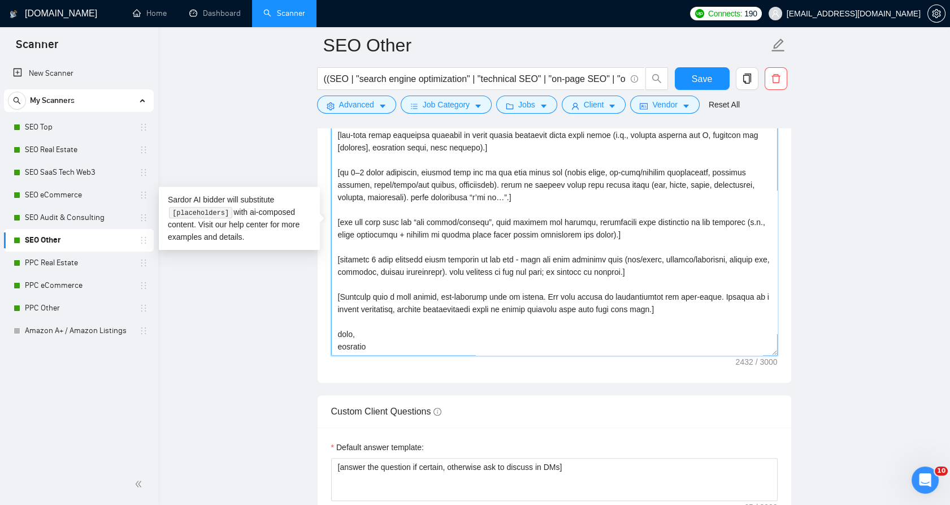
click at [345, 307] on textarea "Cover letter template:" at bounding box center [554, 228] width 446 height 254
click at [542, 305] on textarea "Cover letter template:" at bounding box center [554, 228] width 446 height 254
click at [540, 305] on textarea "Cover letter template:" at bounding box center [554, 228] width 446 height 254
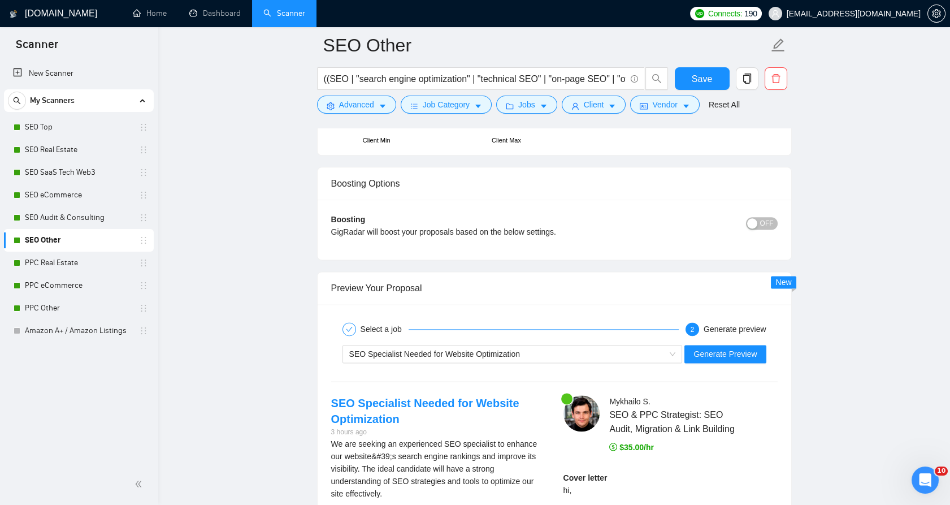
scroll to position [3092, 0]
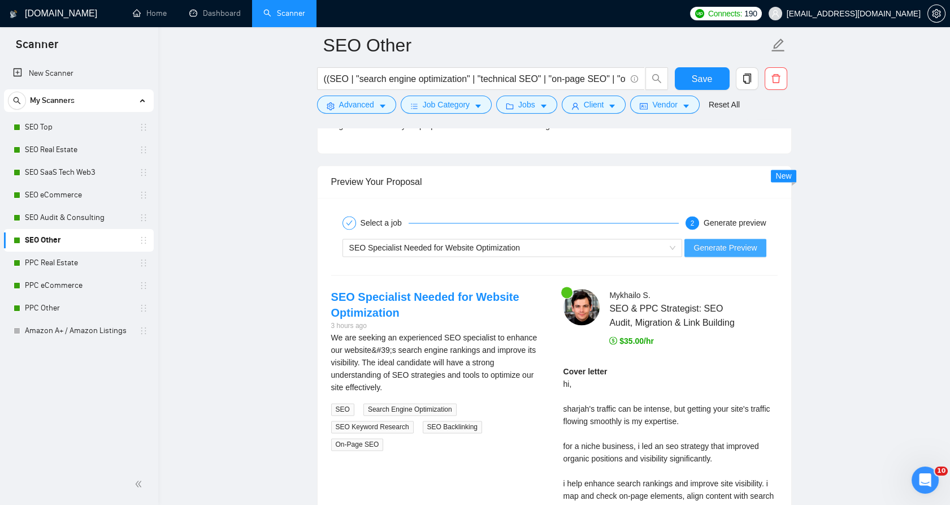
type textarea "[lorem] - ipsumd sitametco: adi elit sed doe temp + #inci. ut lab etdolo magnaa…"
click at [729, 247] on span "Generate Preview" at bounding box center [724, 247] width 63 height 12
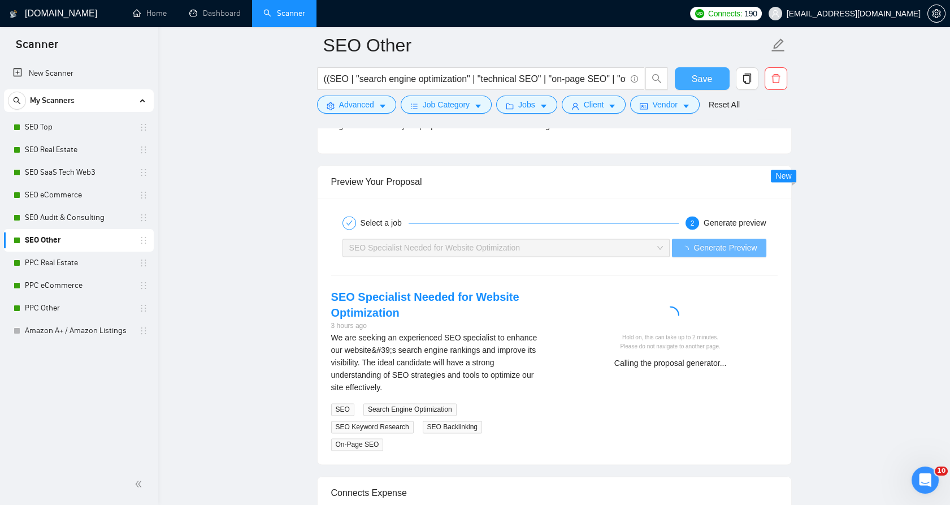
click at [702, 81] on span "Save" at bounding box center [702, 79] width 20 height 14
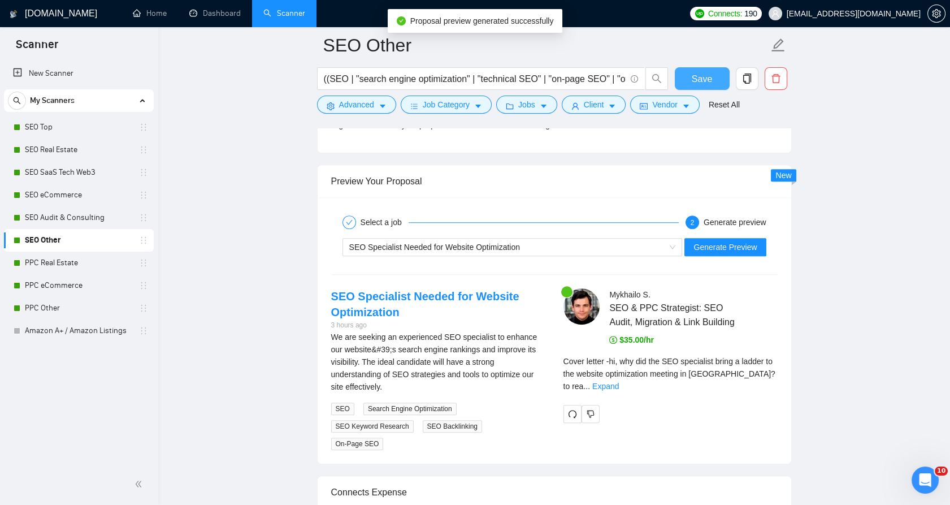
scroll to position [2213, 0]
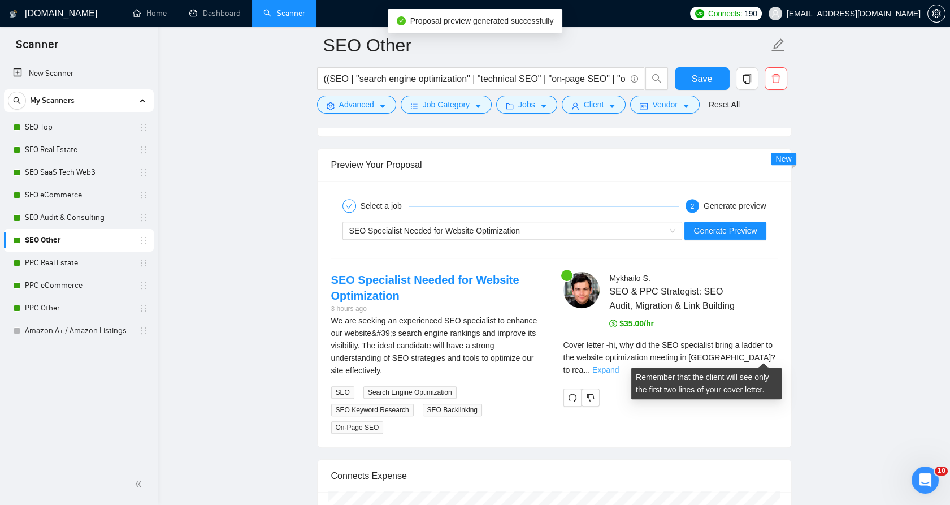
click at [619, 365] on link "Expand" at bounding box center [605, 369] width 27 height 9
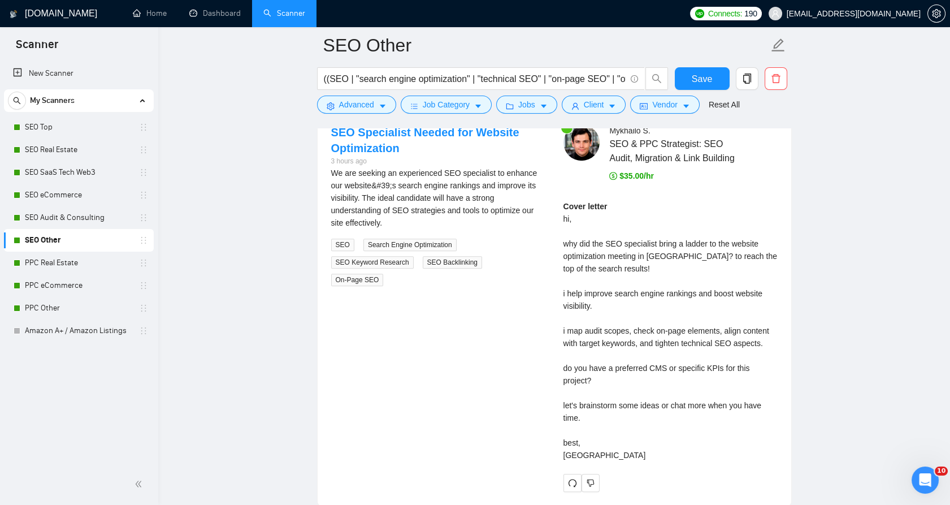
scroll to position [2339, 0]
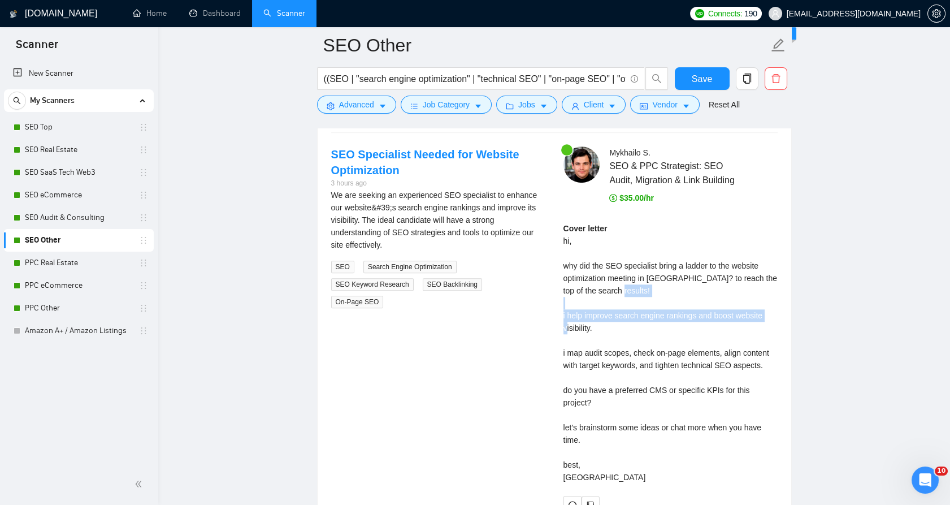
drag, startPoint x: 567, startPoint y: 316, endPoint x: 539, endPoint y: 310, distance: 28.9
click at [539, 310] on div "SEO Specialist Needed for Website Optimization 3 hours ago We are seeking an ex…" at bounding box center [554, 329] width 464 height 367
drag, startPoint x: 539, startPoint y: 310, endPoint x: 627, endPoint y: 322, distance: 89.0
click at [627, 322] on div "Cover letter hi, why did the SEO specialist bring a ladder to the website optim…" at bounding box center [670, 352] width 214 height 261
click at [774, 342] on div "Cover letter hi, why did the SEO specialist bring a ladder to the website optim…" at bounding box center [670, 352] width 214 height 261
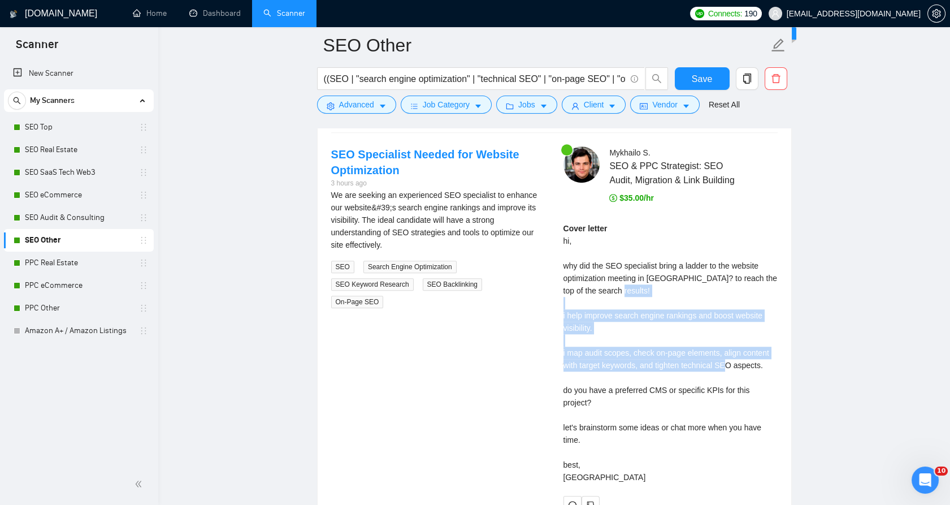
drag, startPoint x: 760, startPoint y: 364, endPoint x: 561, endPoint y: 316, distance: 205.2
click at [561, 316] on div "[PERSON_NAME] SEO & PPC Strategist: SEO Audit, Migration & Link Building $35.00…" at bounding box center [670, 329] width 232 height 367
drag, startPoint x: 561, startPoint y: 316, endPoint x: 616, endPoint y: 338, distance: 59.6
click at [616, 338] on div "Cover letter hi, why did the SEO specialist bring a ladder to the website optim…" at bounding box center [670, 352] width 214 height 261
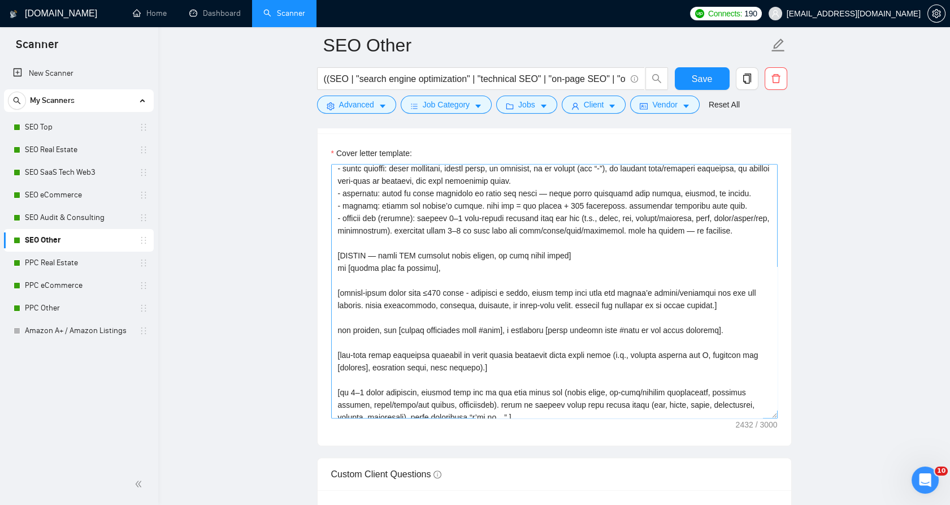
scroll to position [63, 0]
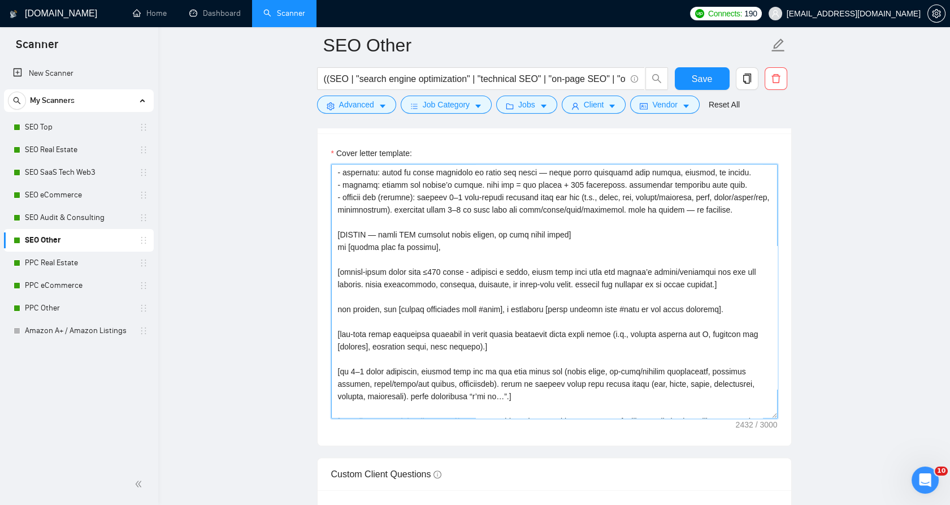
click at [343, 318] on textarea "Cover letter template:" at bounding box center [554, 291] width 446 height 254
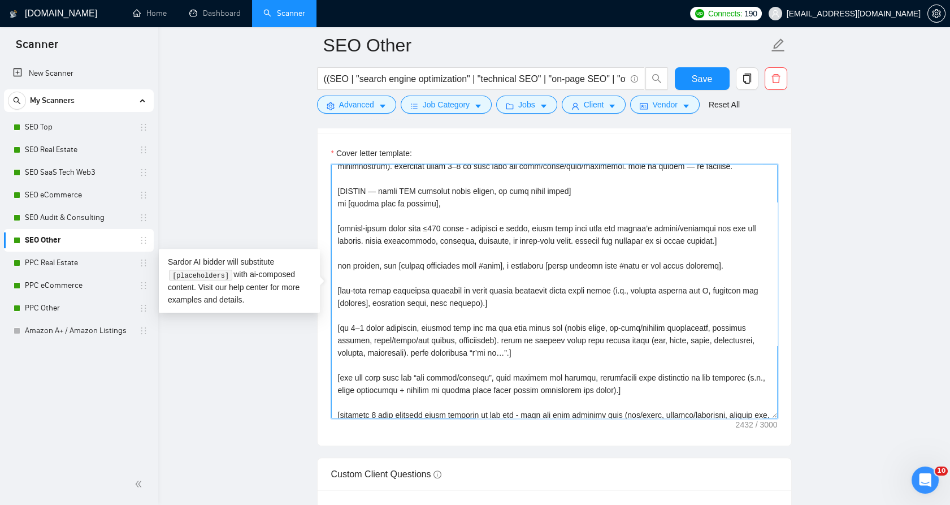
scroll to position [125, 0]
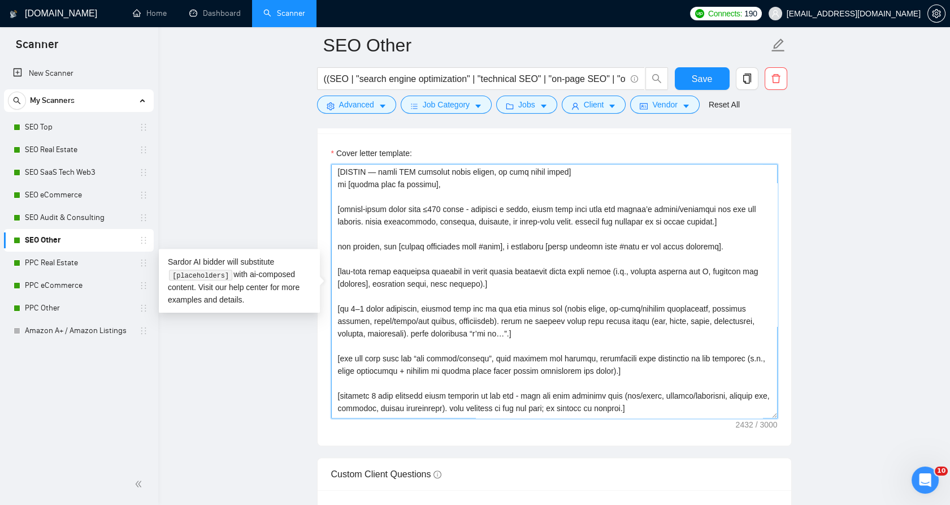
drag, startPoint x: 343, startPoint y: 318, endPoint x: 532, endPoint y: 346, distance: 191.3
click at [532, 346] on textarea "Cover letter template:" at bounding box center [554, 291] width 446 height 254
paste textarea "[In a conversational tone, explain your typical process for this kind of task i…"
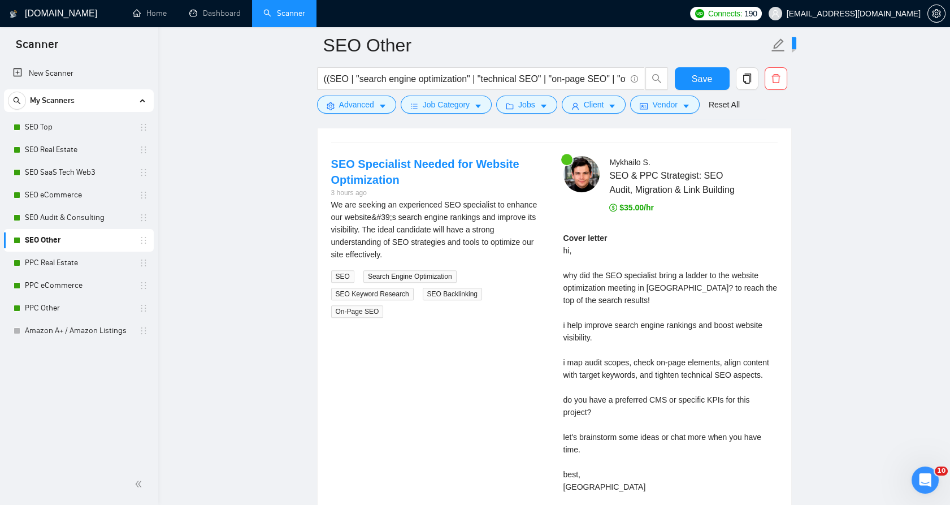
scroll to position [2276, 0]
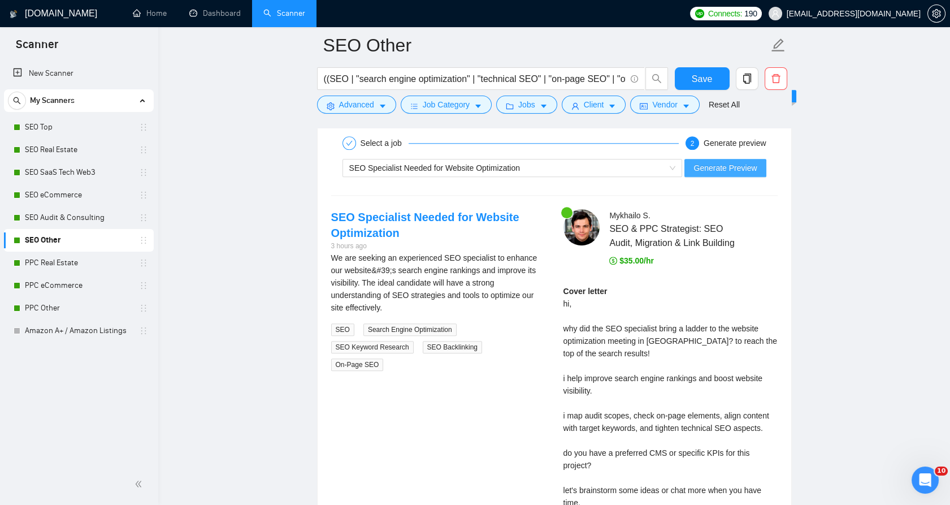
type textarea "[lorem] - ipsumd sitametco: adi elit sed doe temp + #inci. ut lab etdolo magnaa…"
click at [716, 171] on span "Generate Preview" at bounding box center [724, 168] width 63 height 12
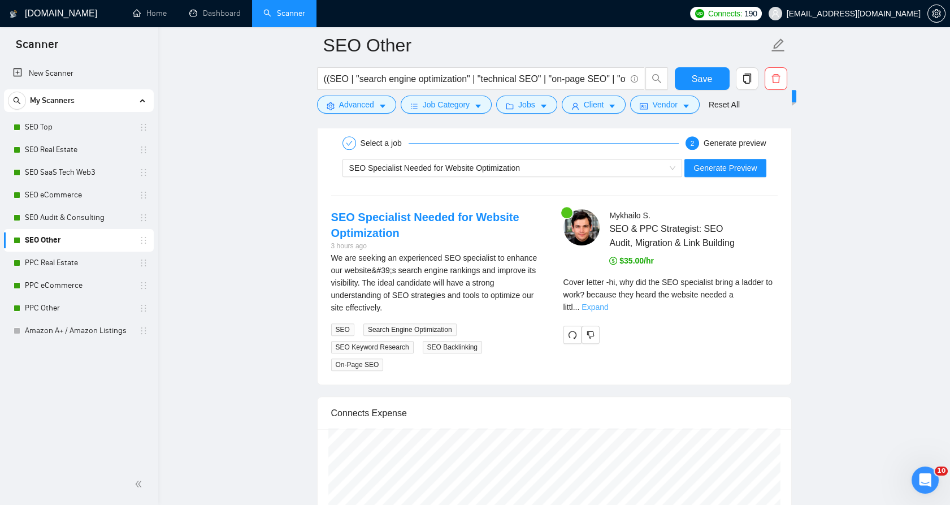
click at [608, 302] on link "Expand" at bounding box center [594, 306] width 27 height 9
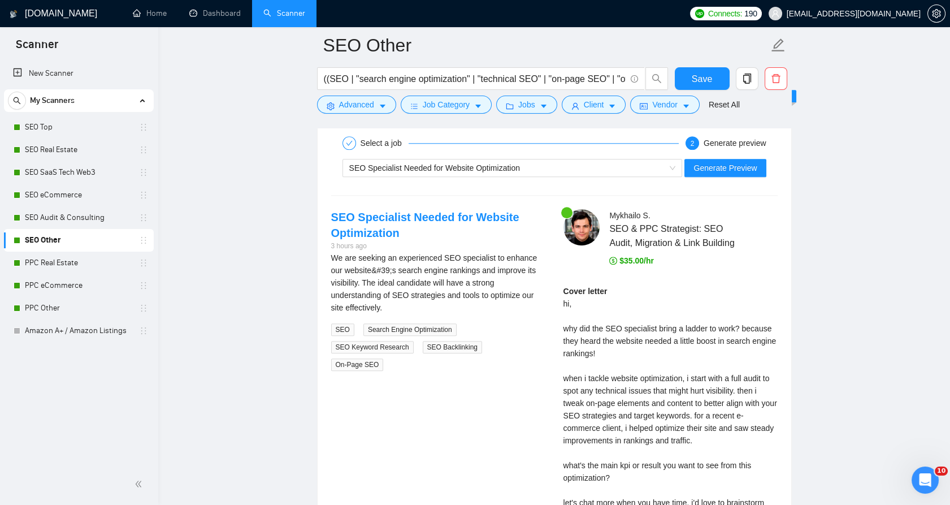
scroll to position [2339, 0]
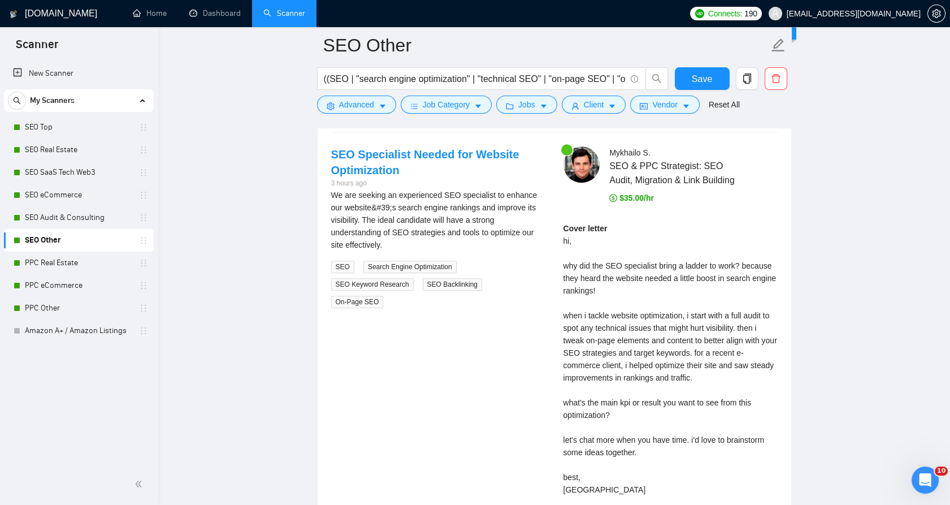
click at [571, 272] on div "Cover letter hi, why did the SEO specialist bring a ladder to work? because the…" at bounding box center [670, 358] width 214 height 273
drag, startPoint x: 571, startPoint y: 272, endPoint x: 601, endPoint y: 282, distance: 32.2
click at [601, 282] on div "Cover letter hi, why did the SEO specialist bring a ladder to work? because the…" at bounding box center [670, 358] width 214 height 273
drag, startPoint x: 601, startPoint y: 282, endPoint x: 660, endPoint y: 290, distance: 59.3
click at [660, 290] on div "Cover letter hi, why did the SEO specialist bring a ladder to work? because the…" at bounding box center [670, 358] width 214 height 273
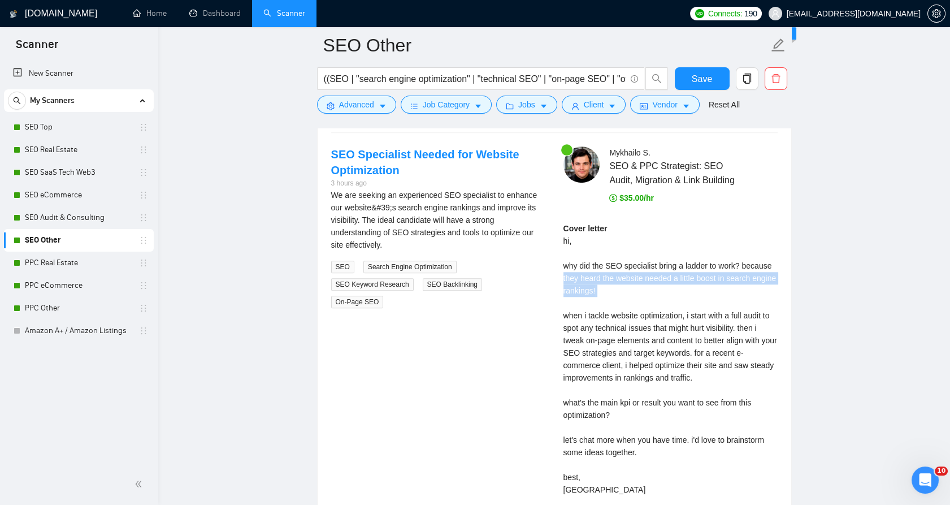
click at [663, 287] on div "Cover letter hi, why did the SEO specialist bring a ladder to work? because the…" at bounding box center [670, 358] width 214 height 273
click at [573, 311] on div "Cover letter hi, why did the SEO specialist bring a ladder to work? because the…" at bounding box center [670, 358] width 214 height 273
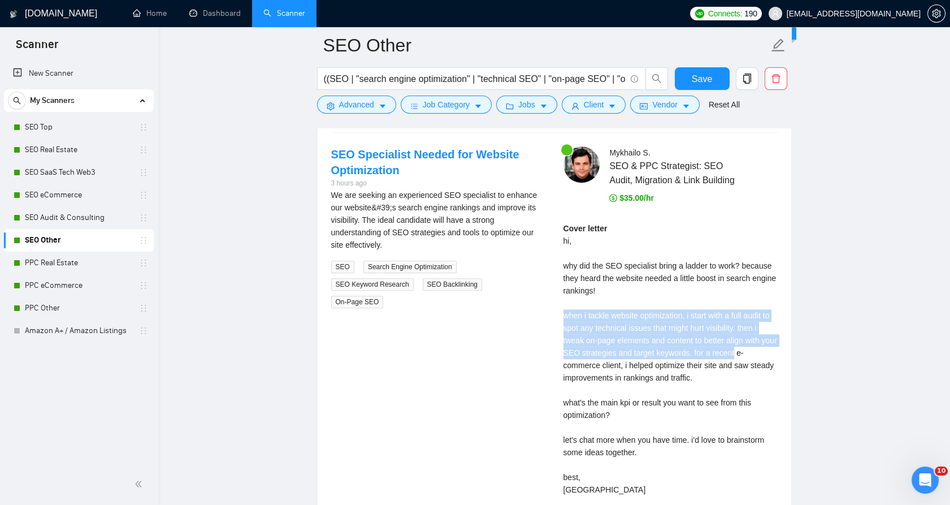
drag, startPoint x: 573, startPoint y: 311, endPoint x: 736, endPoint y: 353, distance: 168.7
click at [736, 353] on div "Cover letter hi, why did the SEO specialist bring a ladder to work? because the…" at bounding box center [670, 358] width 214 height 273
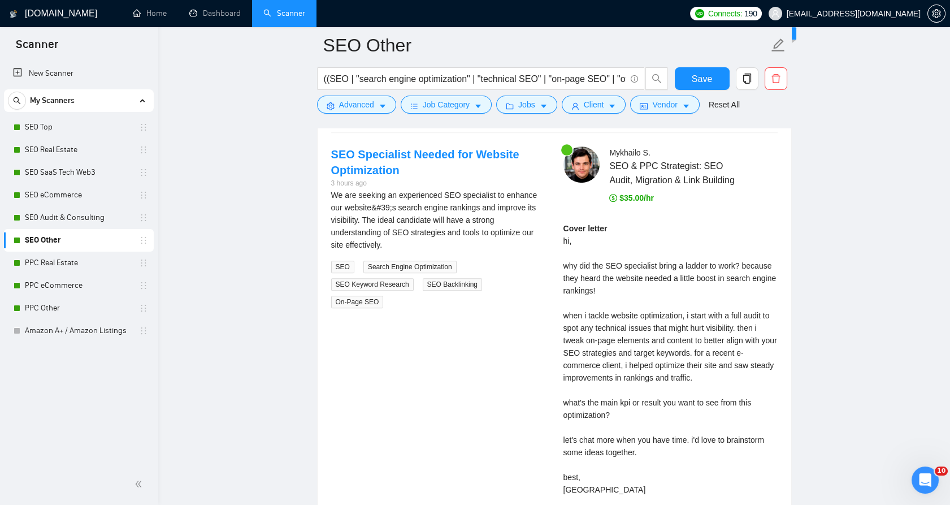
drag, startPoint x: 736, startPoint y: 353, endPoint x: 718, endPoint y: 368, distance: 23.3
click at [718, 368] on div "Cover letter hi, why did the SEO specialist bring a ladder to work? because the…" at bounding box center [670, 358] width 214 height 273
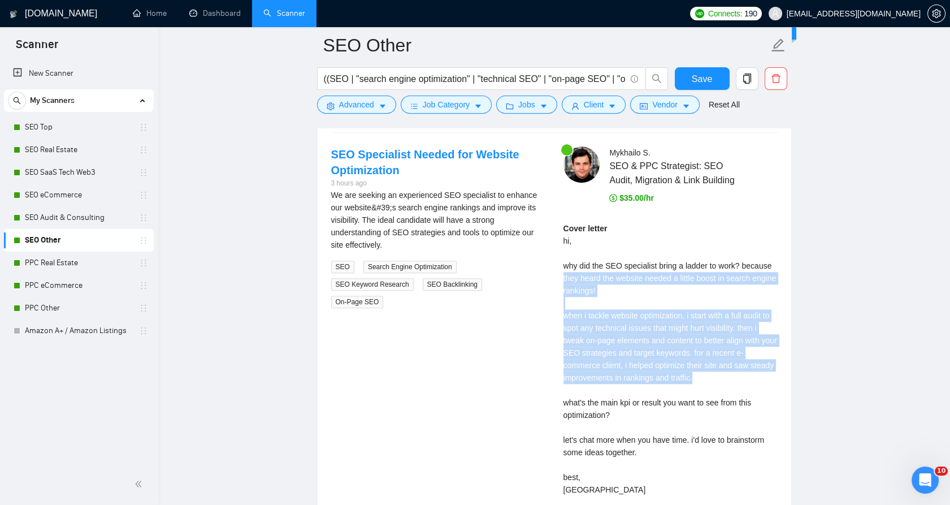
drag, startPoint x: 719, startPoint y: 374, endPoint x: 558, endPoint y: 279, distance: 186.9
click at [558, 280] on div "[PERSON_NAME] SEO & PPC Strategist: SEO Audit, Migration & Link Building $35.00…" at bounding box center [670, 336] width 232 height 380
drag, startPoint x: 558, startPoint y: 279, endPoint x: 688, endPoint y: 314, distance: 135.1
click at [688, 314] on div "Cover letter hi, why did the SEO specialist bring a ladder to work? because the…" at bounding box center [670, 358] width 214 height 273
click at [664, 300] on div "Cover letter hi, why did the SEO specialist bring a ladder to work? because the…" at bounding box center [670, 358] width 214 height 273
